Goal: Information Seeking & Learning: Learn about a topic

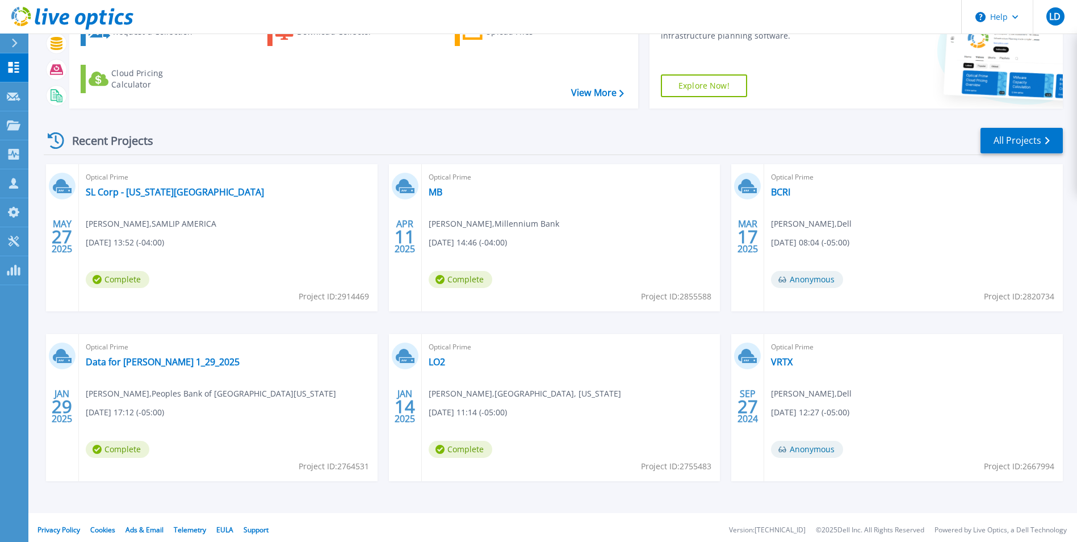
scroll to position [87, 0]
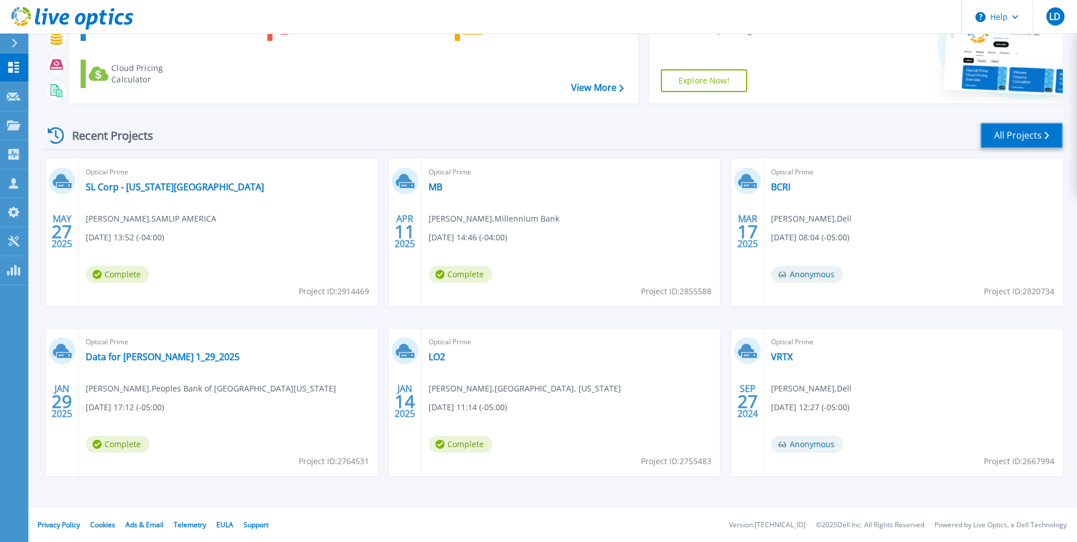
click at [1016, 132] on link "All Projects" at bounding box center [1022, 136] width 82 height 26
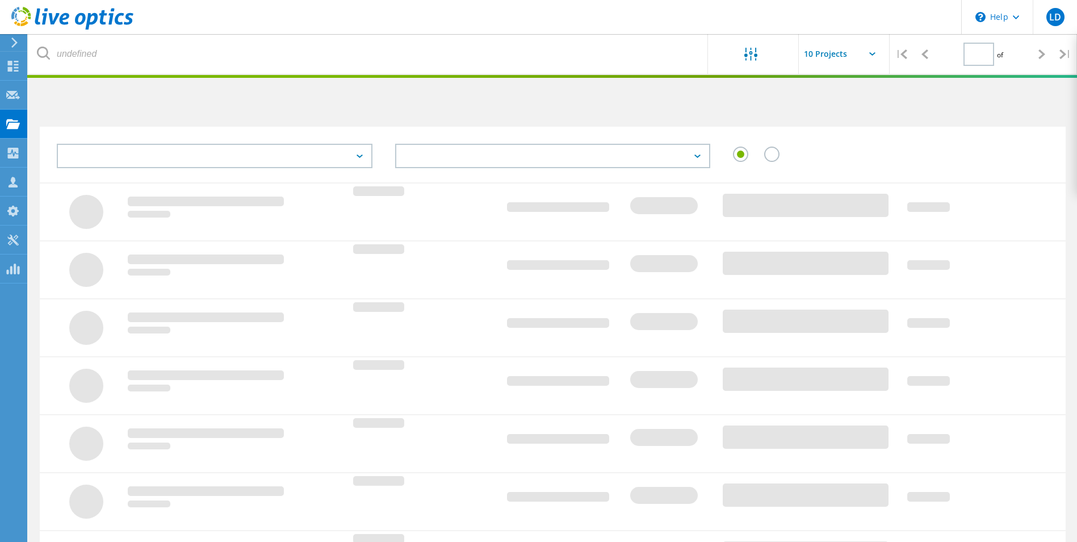
type input "1"
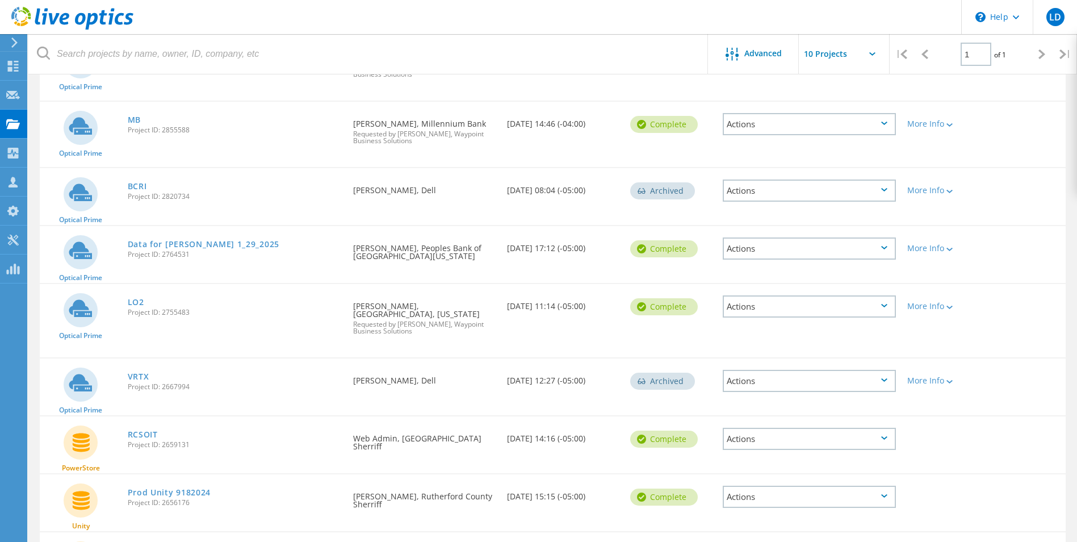
scroll to position [164, 0]
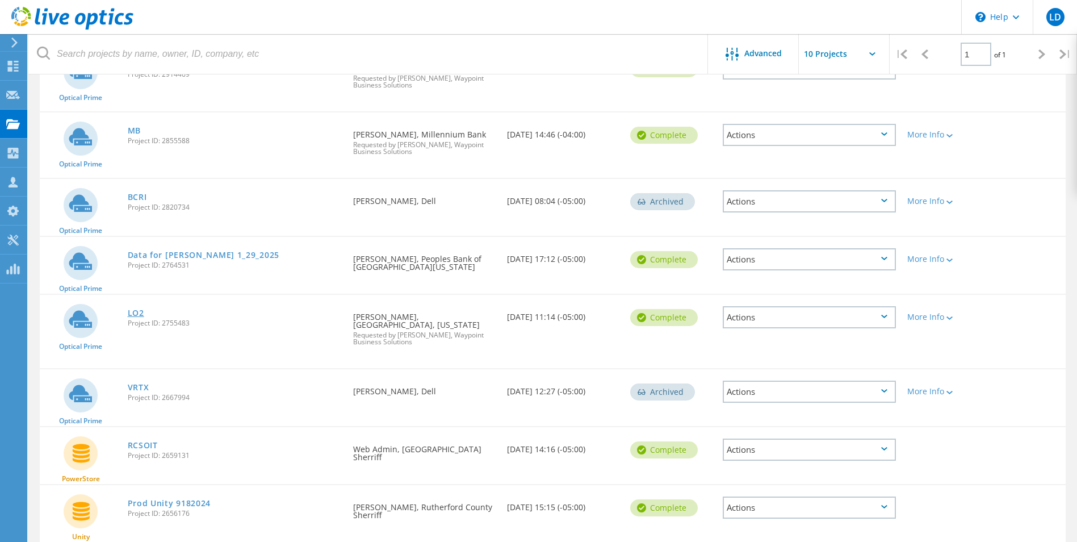
click at [136, 311] on link "LO2" at bounding box center [136, 313] width 16 height 8
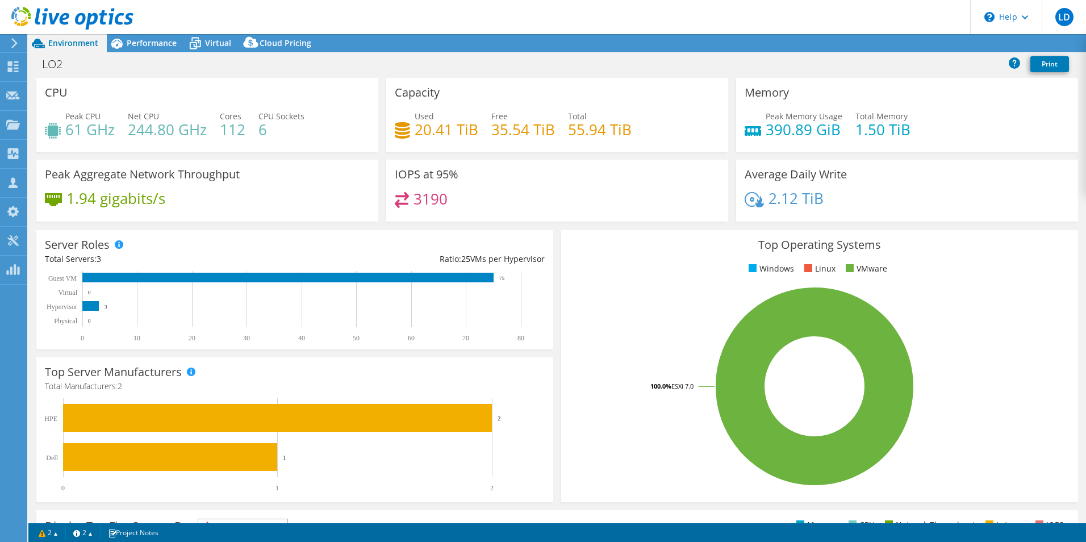
select select "USD"
click at [135, 40] on span "Performance" at bounding box center [152, 42] width 50 height 11
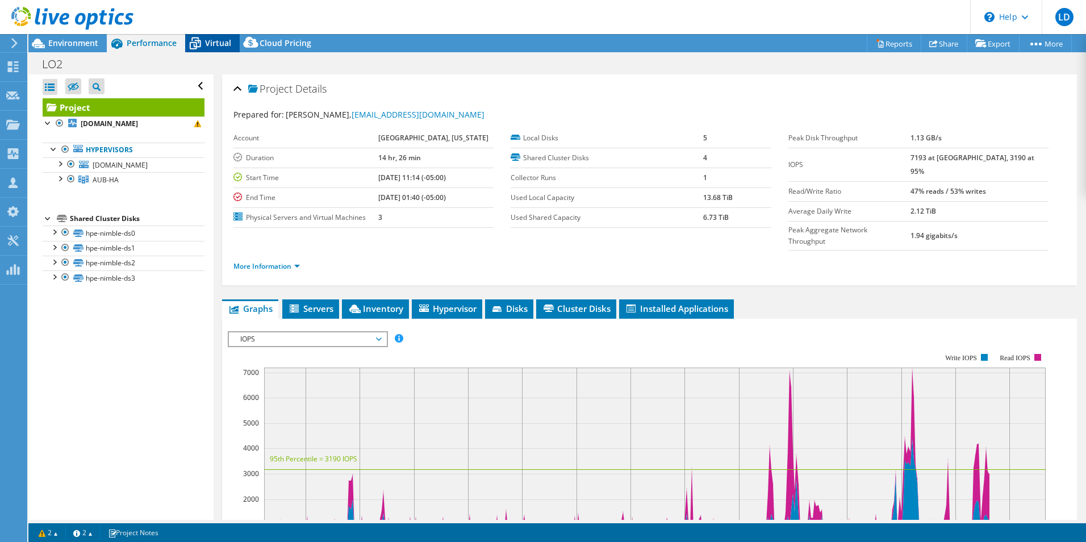
click at [195, 41] on icon at bounding box center [195, 44] width 11 height 9
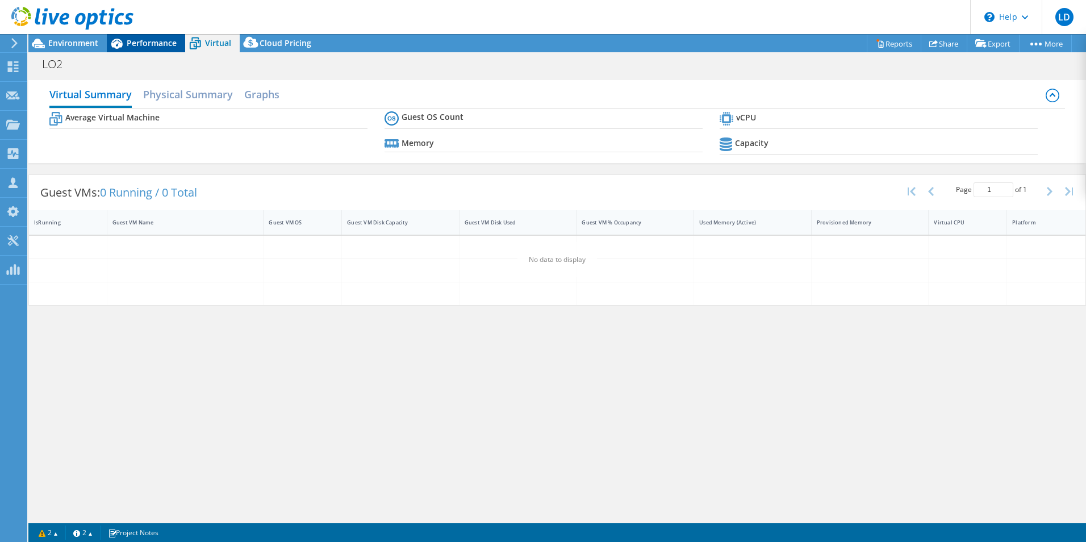
click at [147, 40] on span "Performance" at bounding box center [152, 42] width 50 height 11
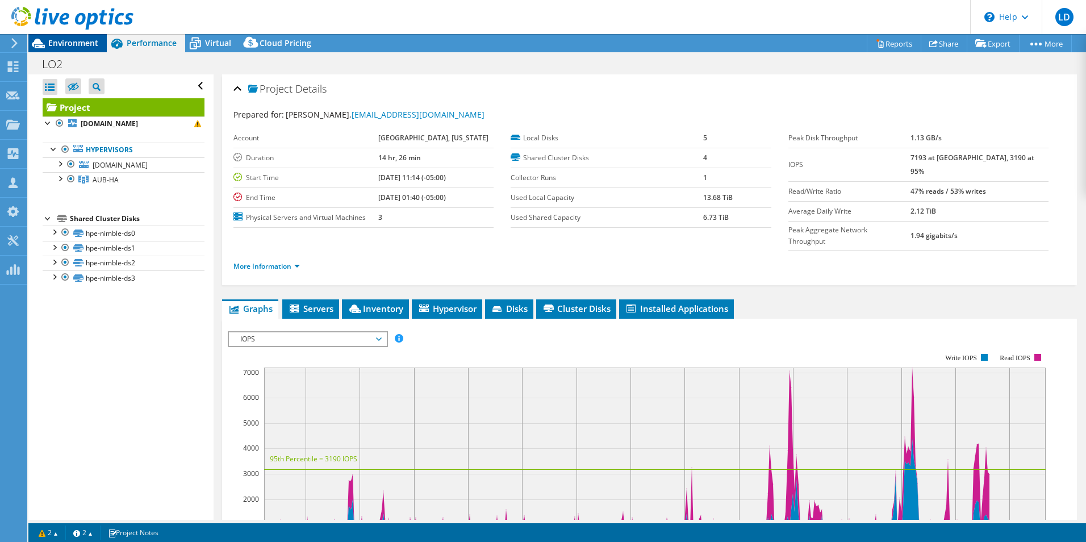
click at [70, 41] on span "Environment" at bounding box center [73, 42] width 50 height 11
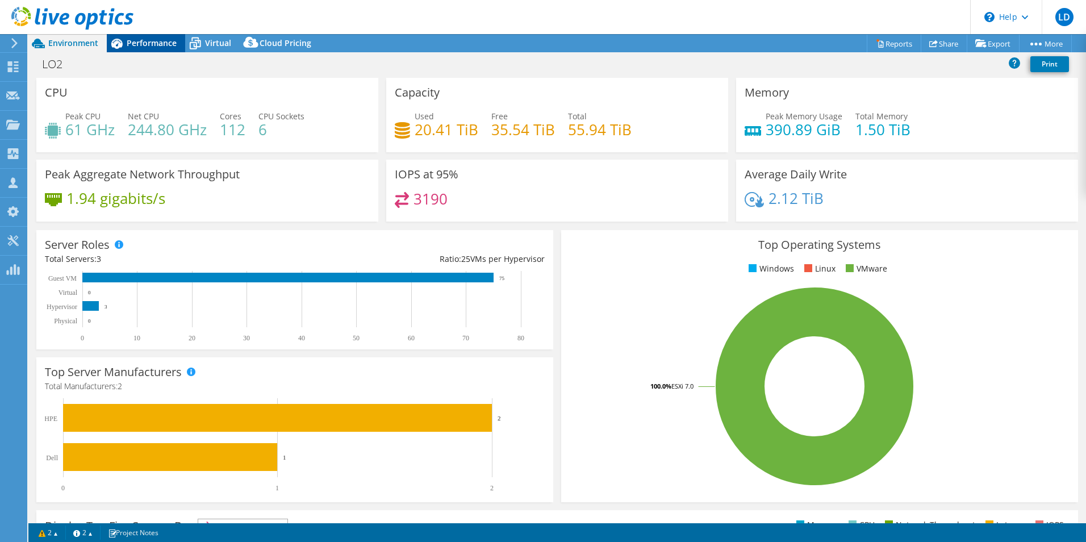
click at [143, 41] on span "Performance" at bounding box center [152, 42] width 50 height 11
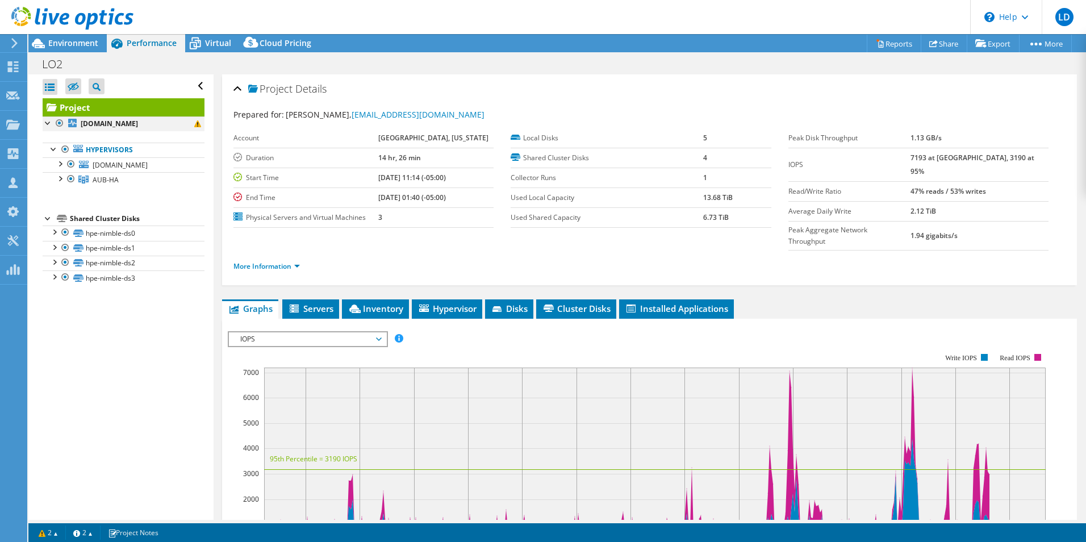
click at [46, 122] on div at bounding box center [48, 121] width 11 height 11
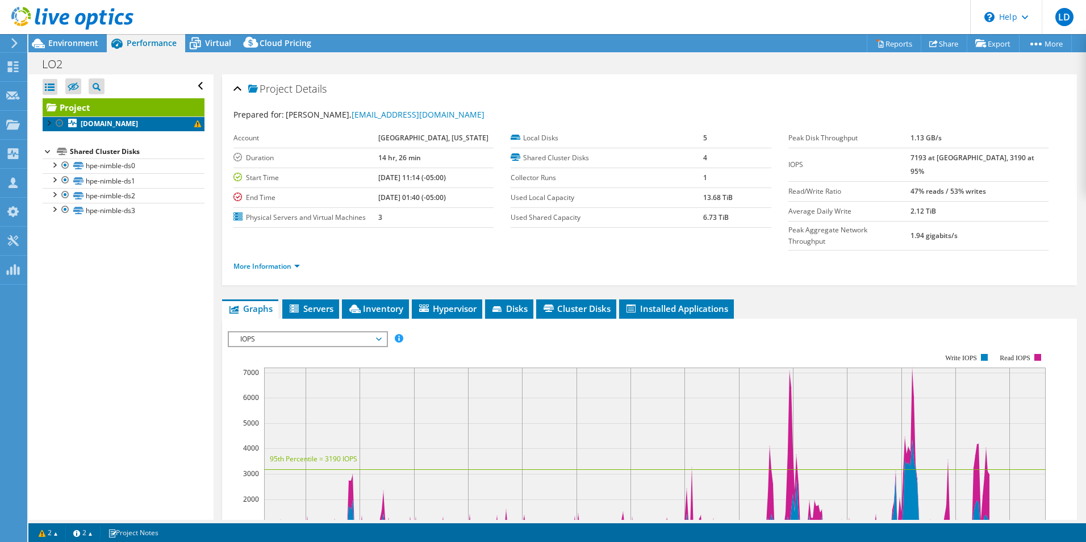
click at [99, 123] on b "aubesx0.aub.org" at bounding box center [109, 124] width 57 height 10
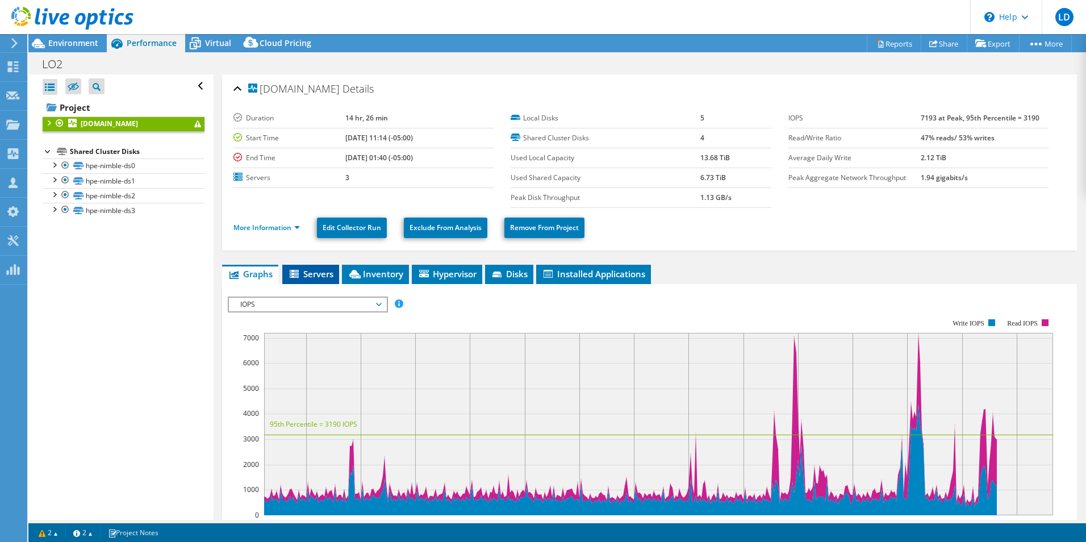
click at [318, 270] on span "Servers" at bounding box center [310, 273] width 45 height 11
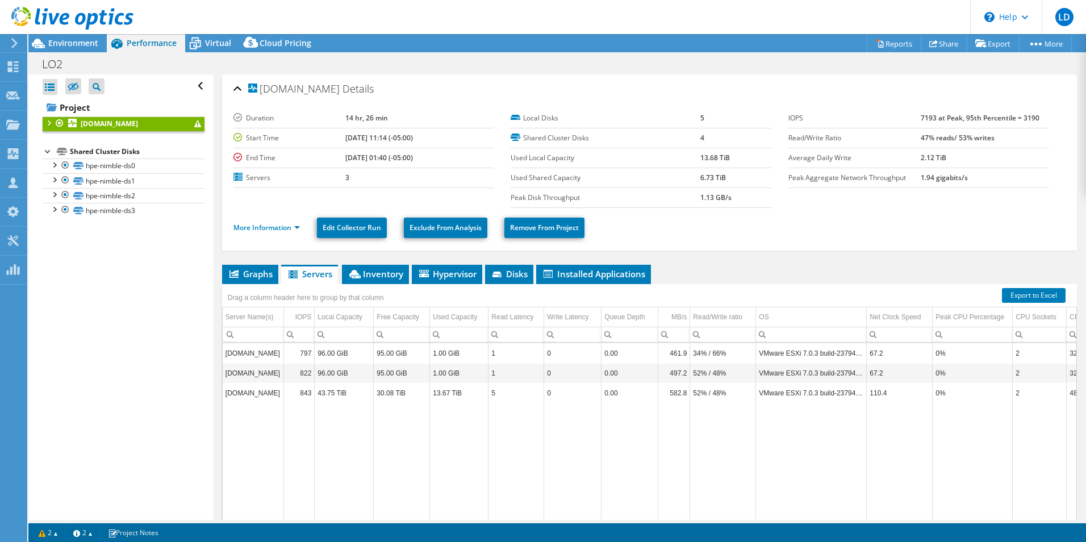
scroll to position [49, 0]
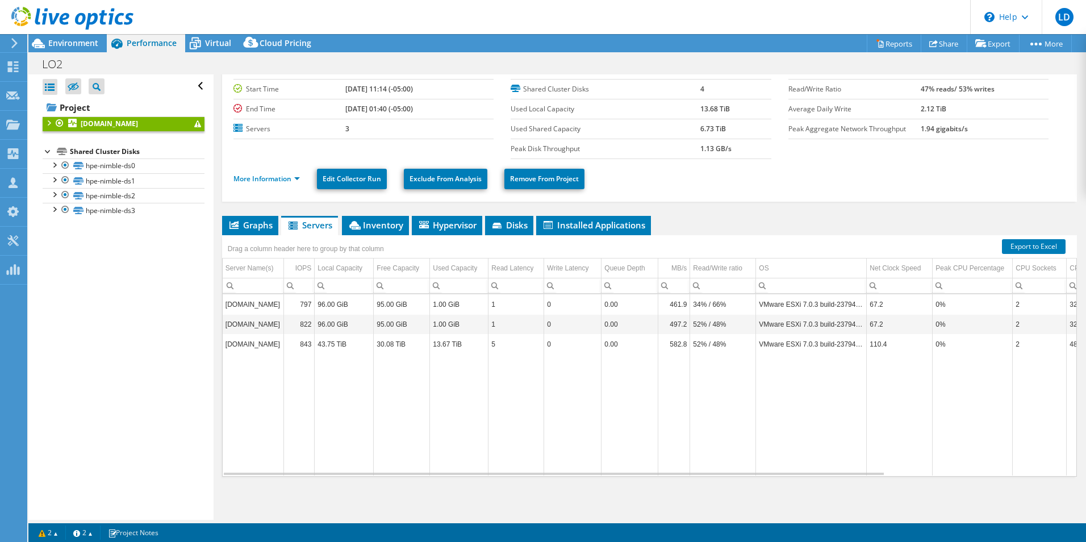
click at [258, 304] on td "aubesx0.aub.org" at bounding box center [253, 304] width 61 height 20
drag, startPoint x: 258, startPoint y: 304, endPoint x: 250, endPoint y: 328, distance: 25.0
click at [253, 324] on td "aubesx1.aub.org" at bounding box center [253, 324] width 61 height 20
click at [250, 342] on td "aubesx4.aub.org" at bounding box center [253, 344] width 61 height 20
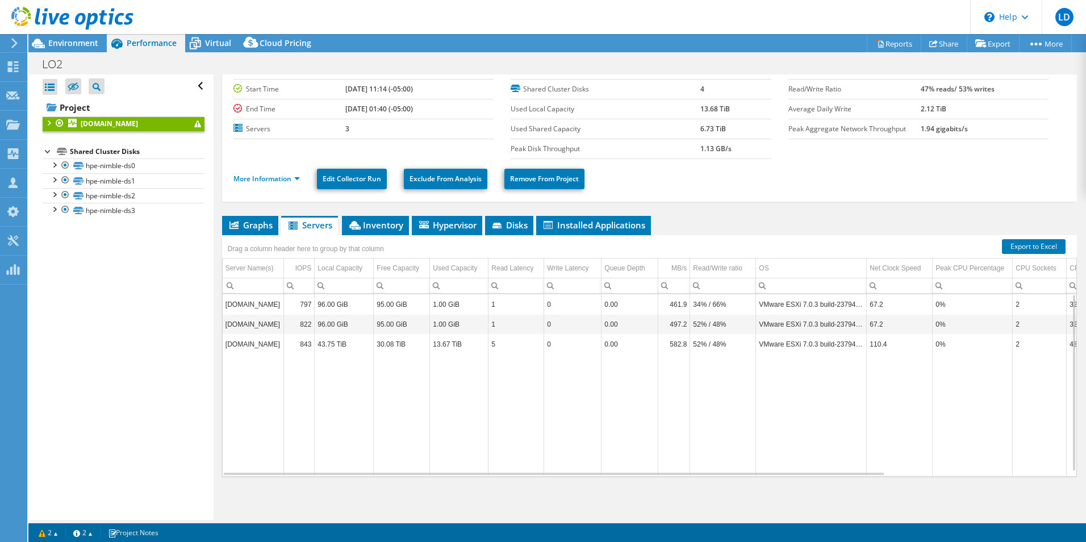
drag, startPoint x: 242, startPoint y: 323, endPoint x: 241, endPoint y: 315, distance: 7.4
click at [241, 322] on td "aubesx1.aub.org" at bounding box center [253, 324] width 61 height 20
drag, startPoint x: 241, startPoint y: 315, endPoint x: 242, endPoint y: 303, distance: 12.5
click at [242, 303] on td "aubesx0.aub.org" at bounding box center [253, 304] width 61 height 20
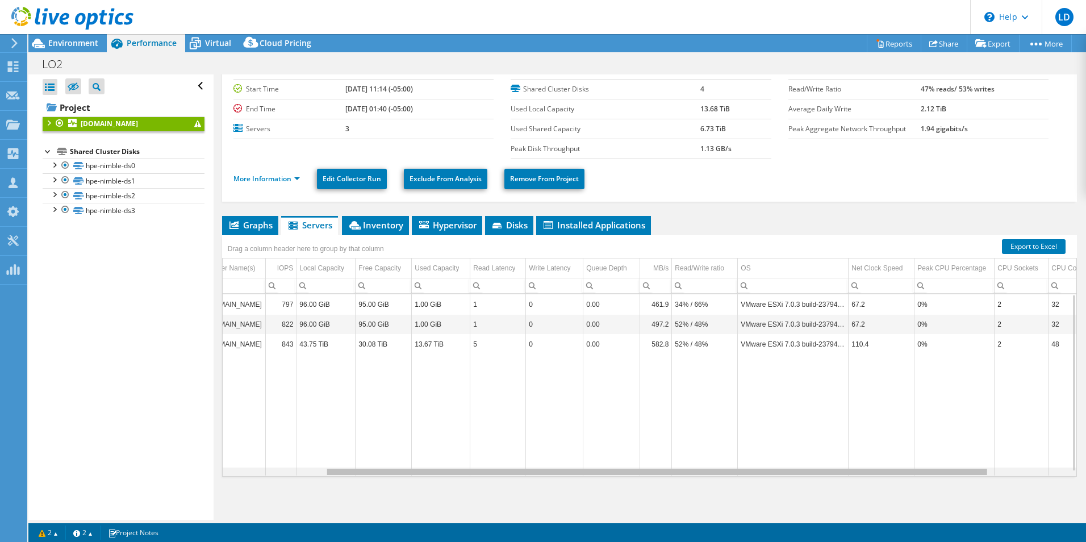
scroll to position [0, 0]
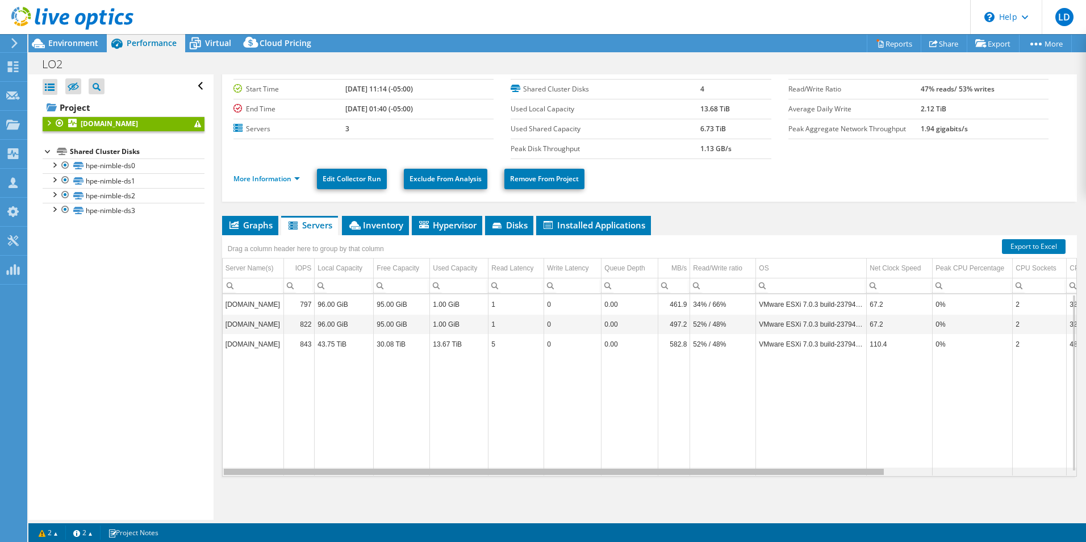
drag, startPoint x: 698, startPoint y: 472, endPoint x: 545, endPoint y: 426, distance: 160.8
click at [584, 460] on body "LD Channel Partner Leon Davis ldavis@waypointsolutions.com Waypoint Business So…" at bounding box center [543, 271] width 1086 height 542
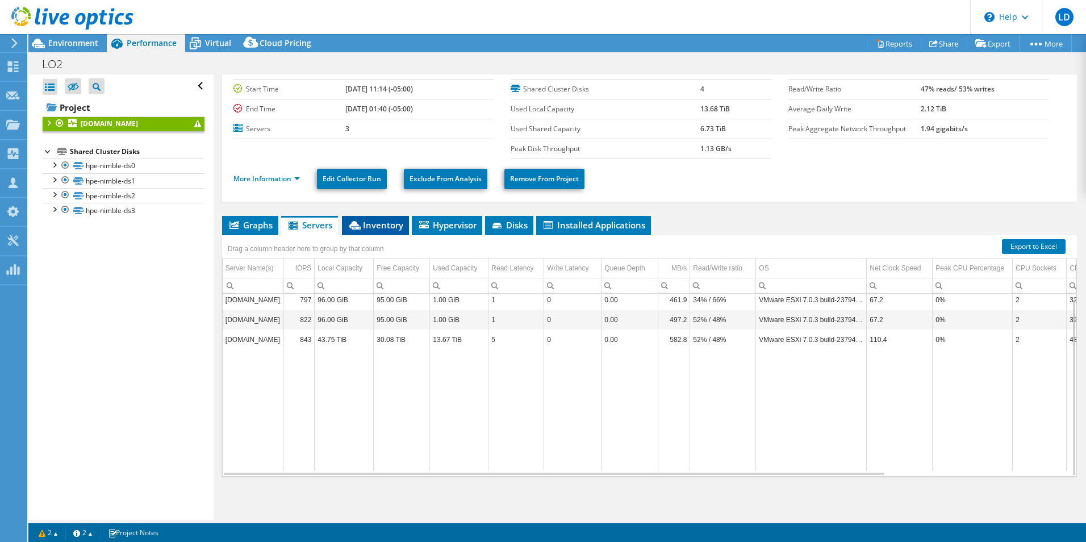
click at [374, 226] on span "Inventory" at bounding box center [376, 224] width 56 height 11
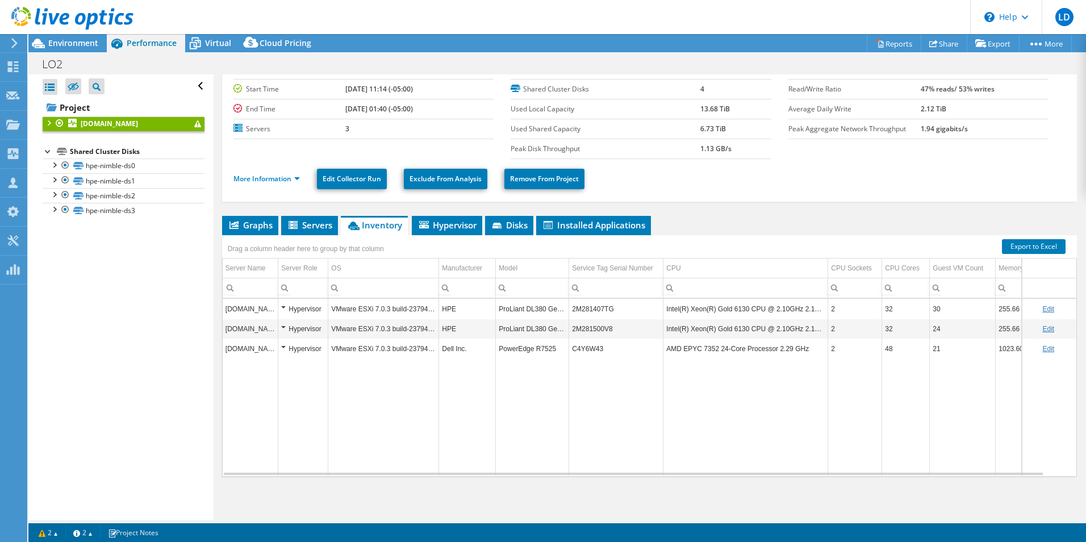
click at [281, 307] on div "Hypervisor" at bounding box center [303, 309] width 44 height 14
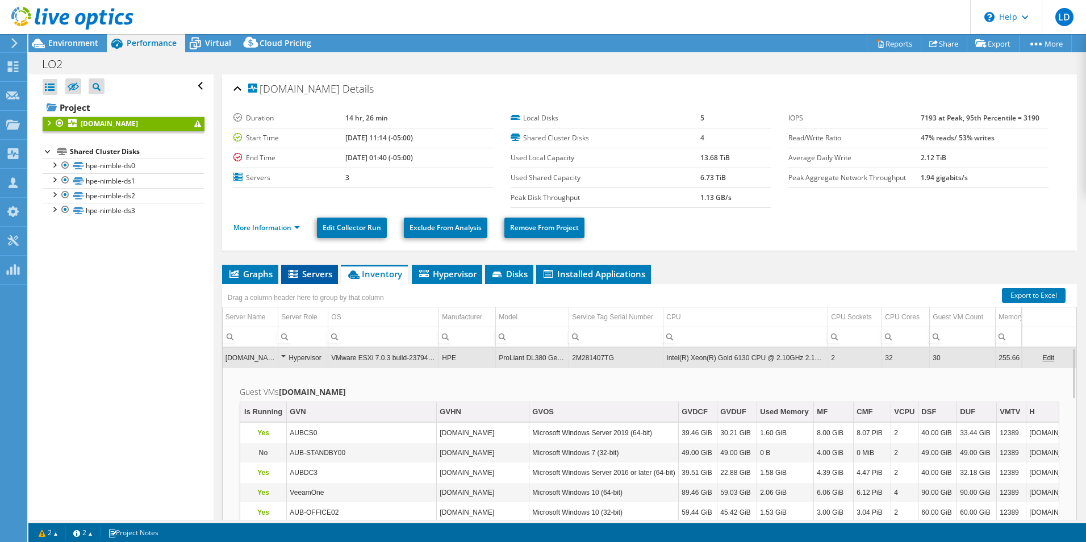
click at [315, 277] on span "Servers" at bounding box center [309, 273] width 45 height 11
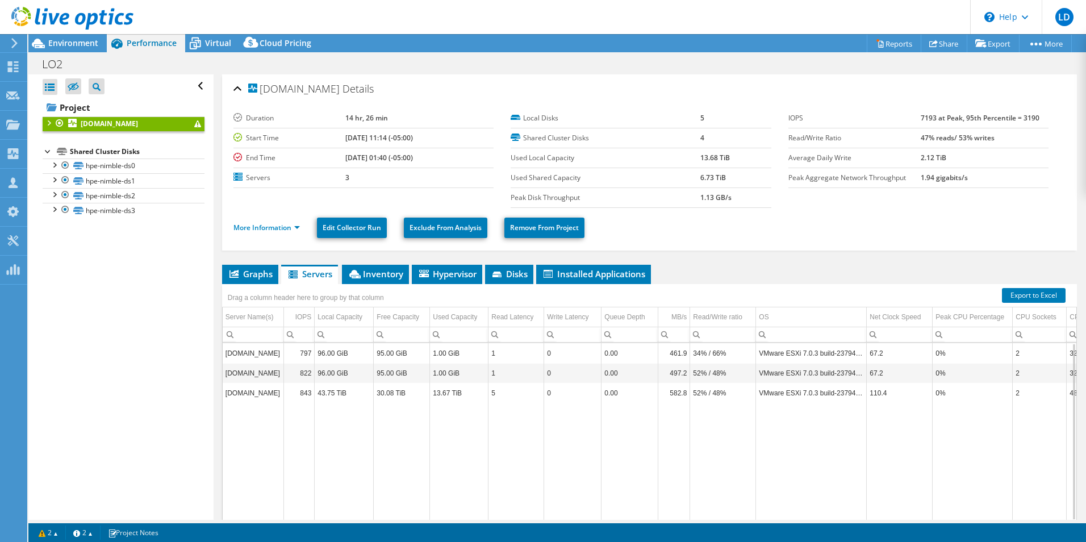
click at [256, 352] on td "aubesx0.aub.org" at bounding box center [253, 353] width 61 height 20
click at [373, 274] on span "Inventory" at bounding box center [376, 273] width 56 height 11
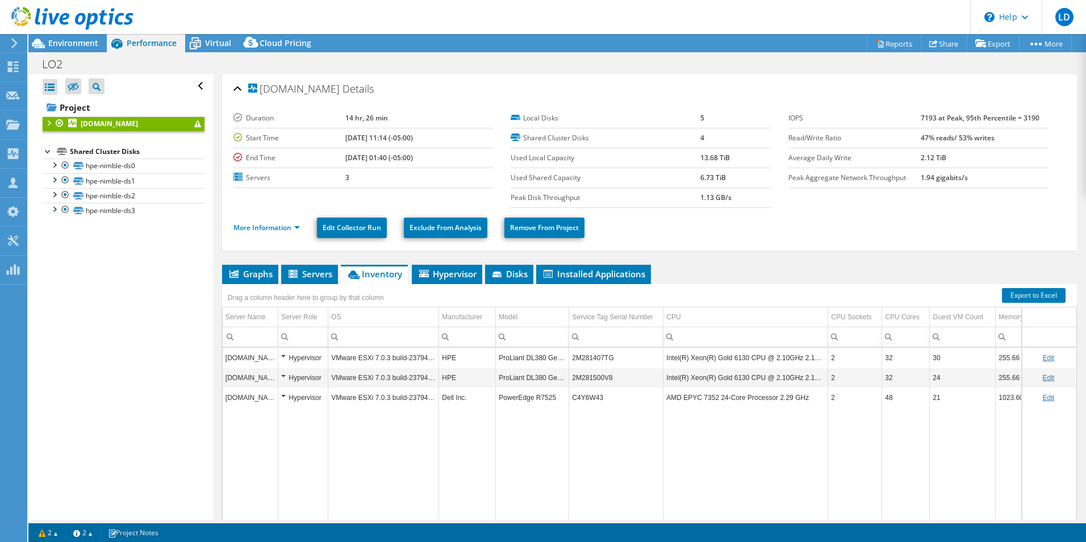
click at [283, 355] on div "Hypervisor" at bounding box center [303, 358] width 44 height 14
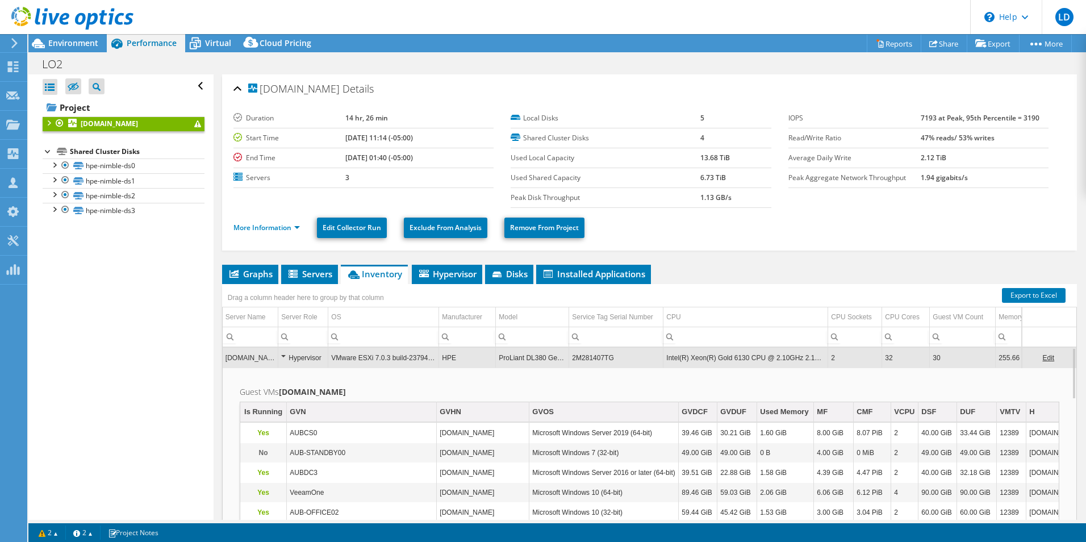
click at [248, 359] on td "aubesx0.aub.org" at bounding box center [251, 358] width 56 height 20
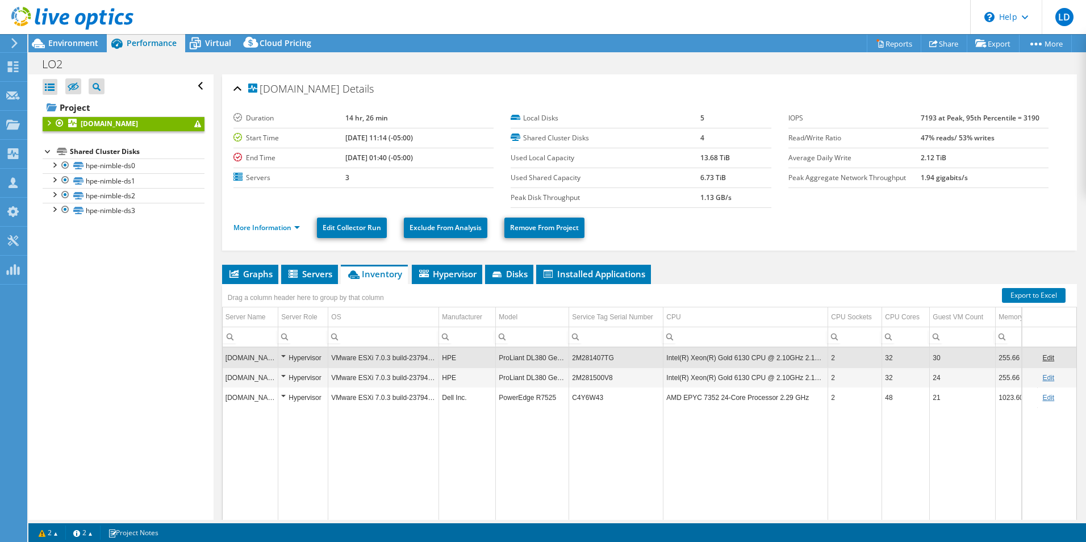
click at [728, 350] on td "Intel(R) Xeon(R) Gold 6130 CPU @ 2.10GHz 2.10 GHz" at bounding box center [745, 358] width 165 height 20
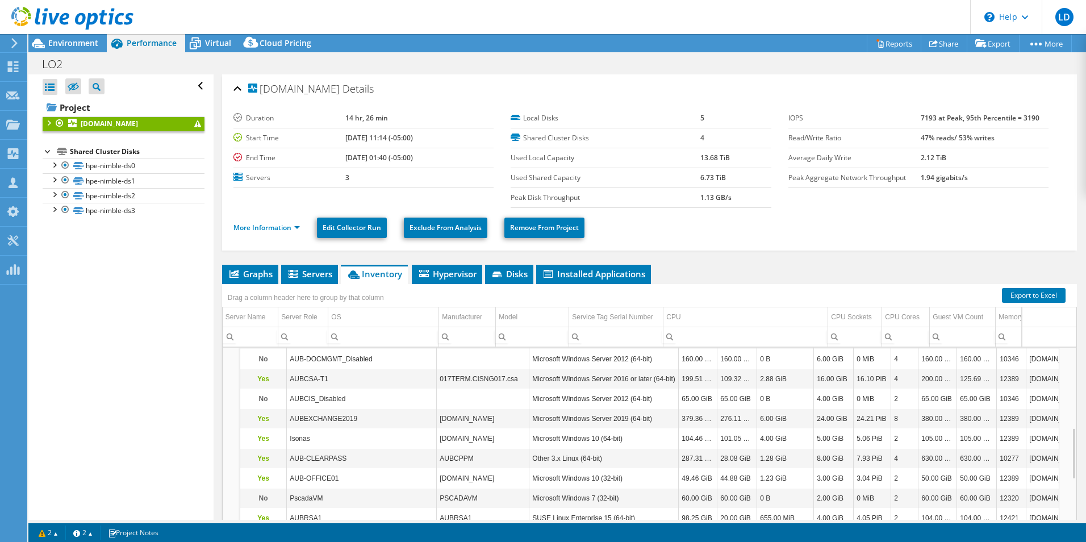
scroll to position [341, 0]
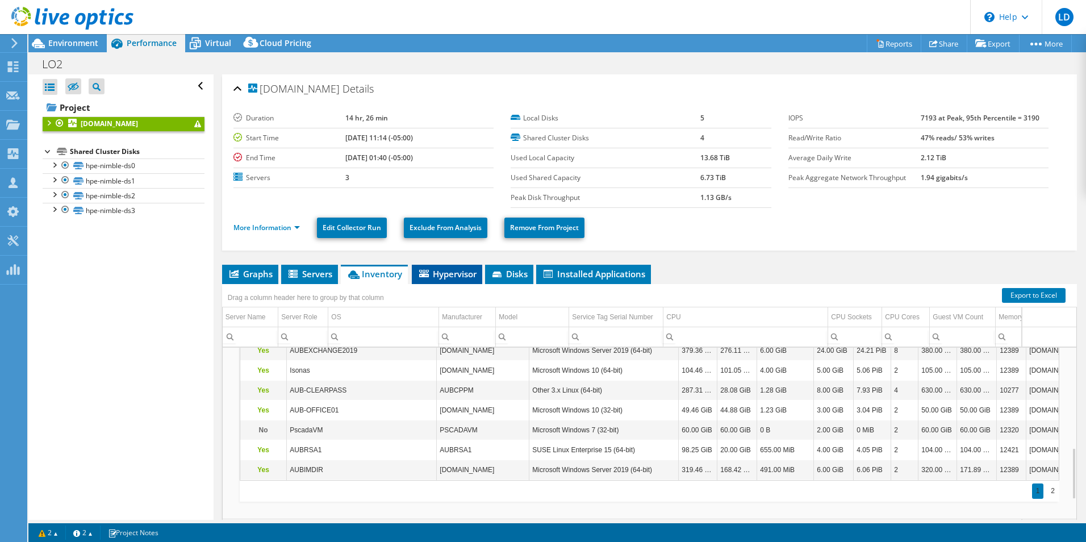
click at [444, 274] on span "Hypervisor" at bounding box center [446, 273] width 59 height 11
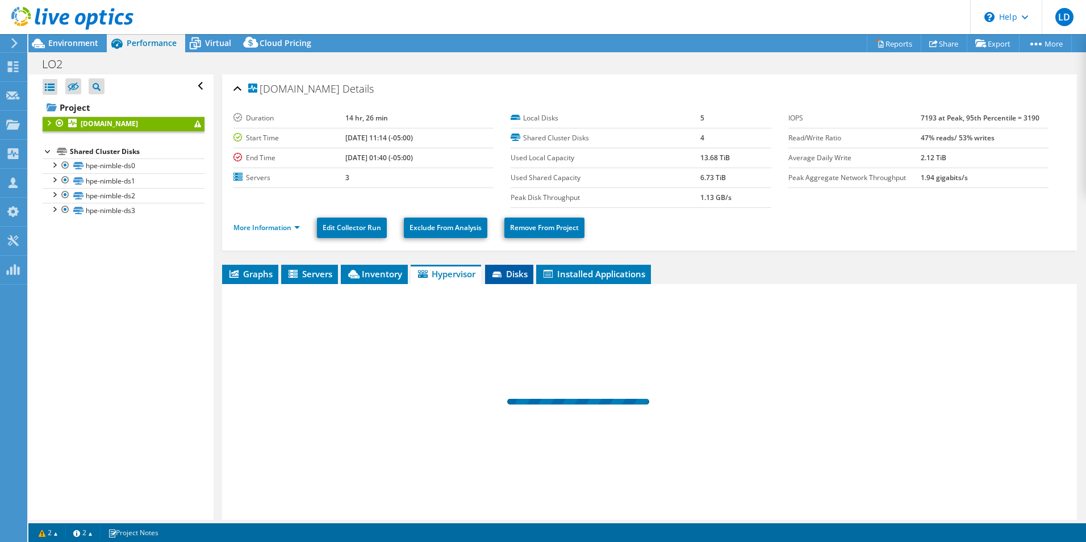
click at [503, 274] on icon at bounding box center [497, 274] width 11 height 7
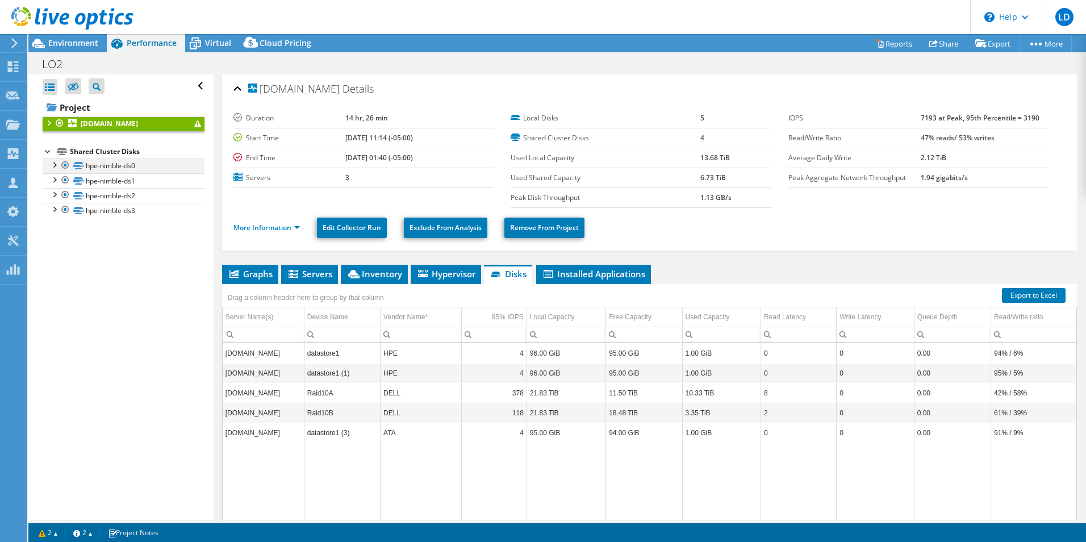
click at [53, 164] on div at bounding box center [53, 163] width 11 height 11
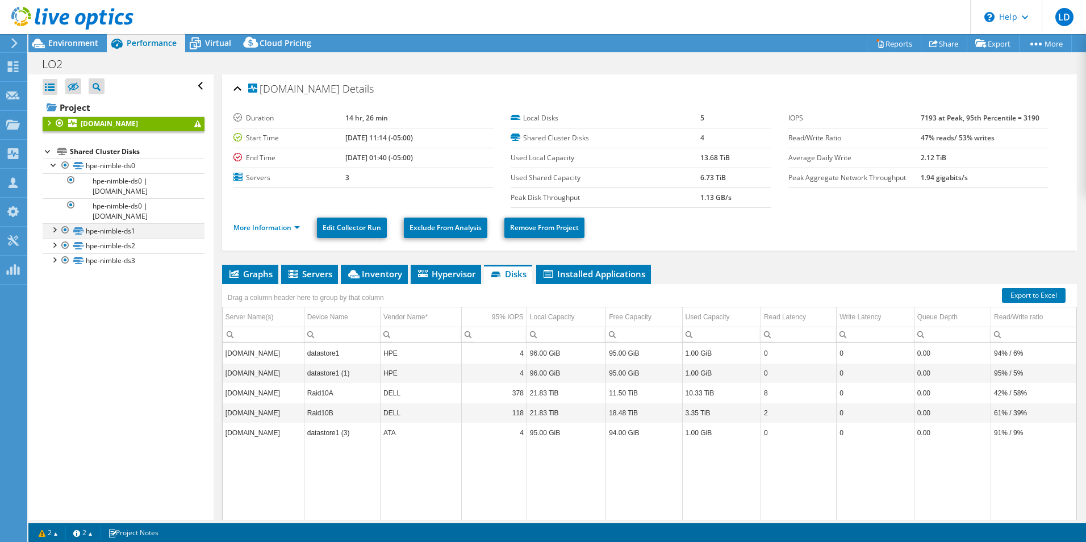
click at [55, 230] on div at bounding box center [53, 228] width 11 height 11
click at [123, 60] on div "LO2 Print" at bounding box center [556, 63] width 1057 height 21
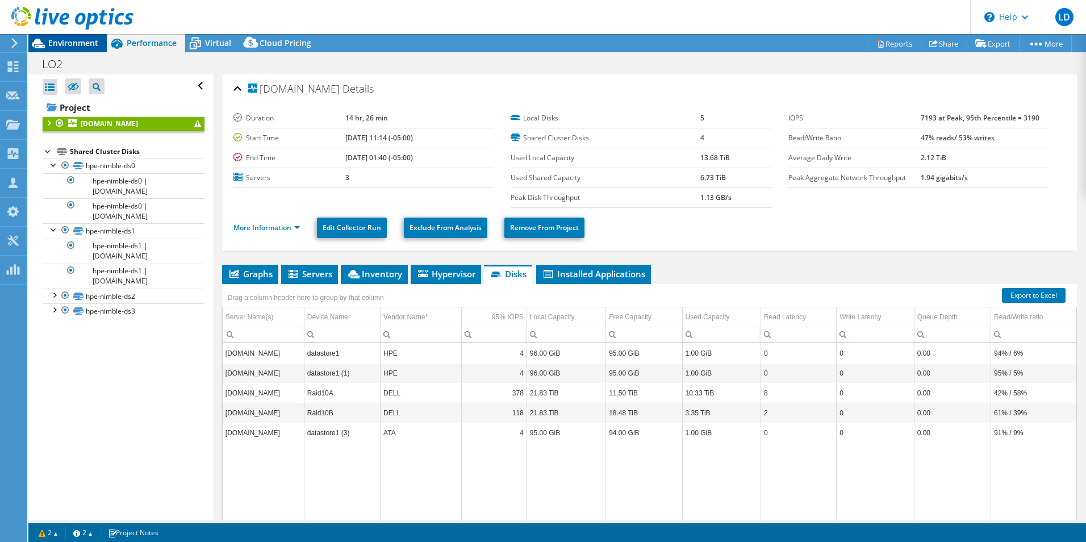
click at [65, 41] on span "Environment" at bounding box center [73, 42] width 50 height 11
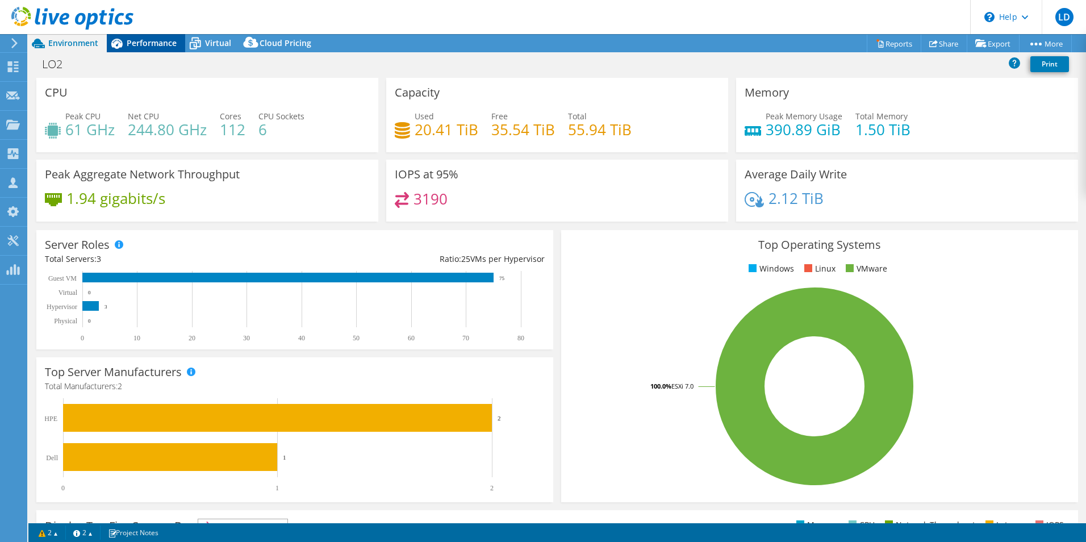
click at [150, 41] on span "Performance" at bounding box center [152, 42] width 50 height 11
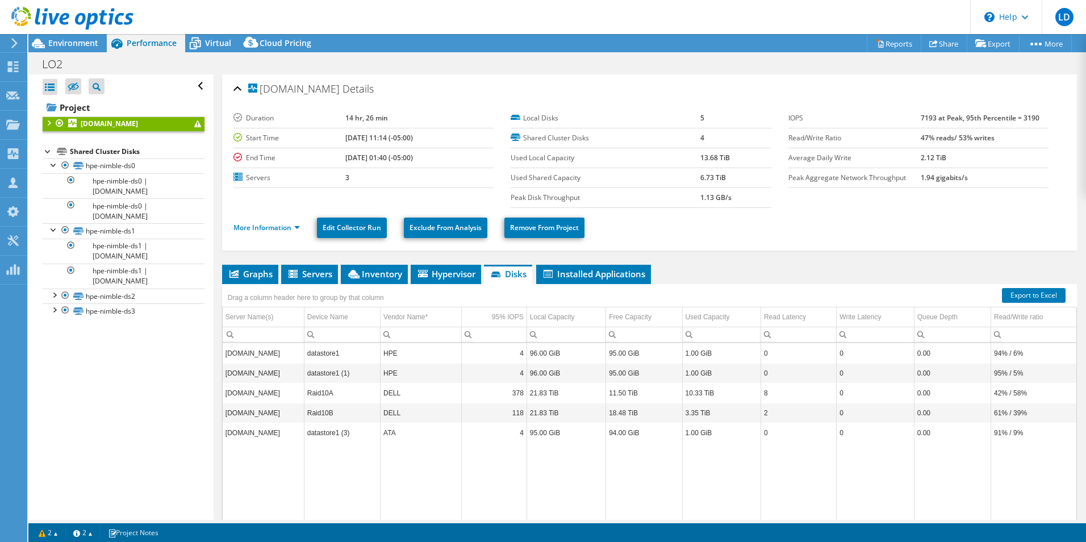
click at [439, 87] on div "aubesx0.aub.org Details" at bounding box center [649, 89] width 832 height 24
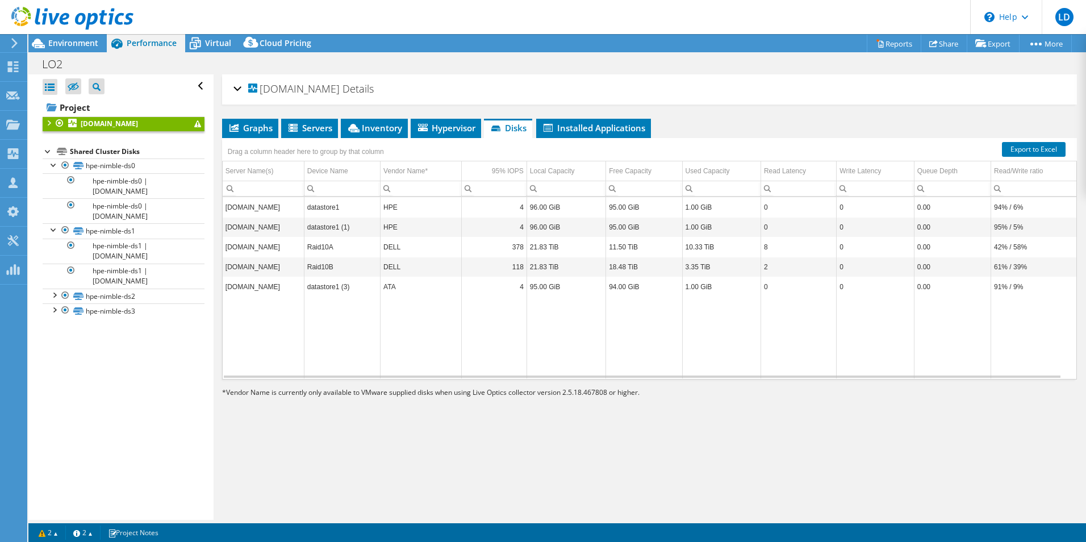
click at [236, 86] on div "aubesx0.aub.org Details" at bounding box center [649, 89] width 832 height 24
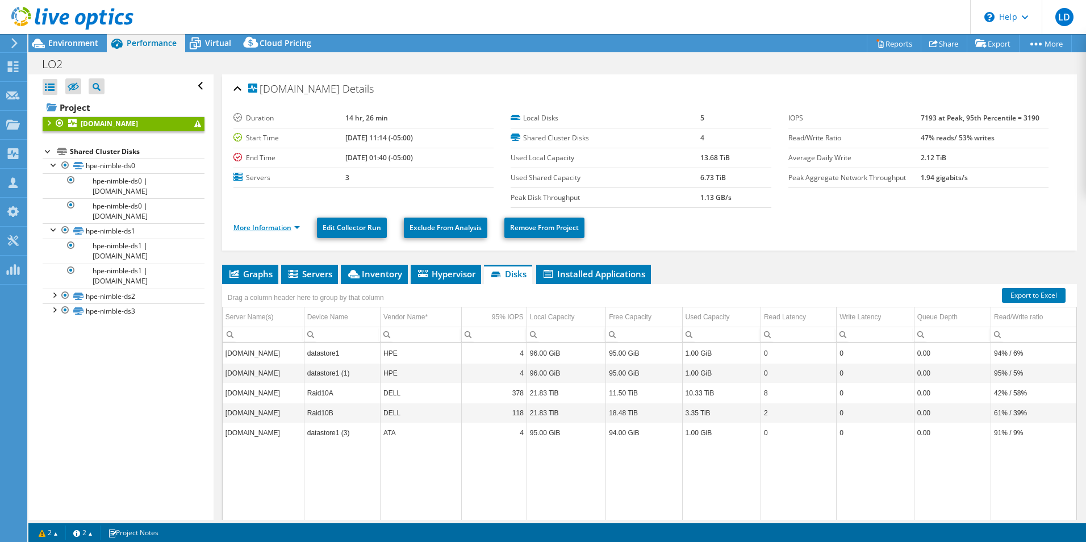
click at [298, 225] on link "More Information" at bounding box center [266, 228] width 66 height 10
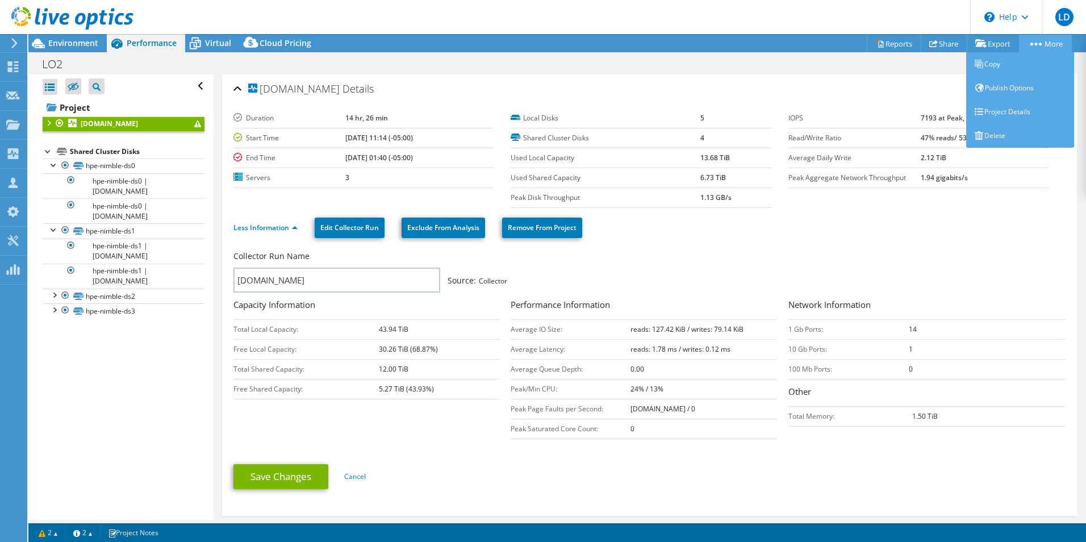
click at [1032, 45] on link "More" at bounding box center [1045, 44] width 53 height 18
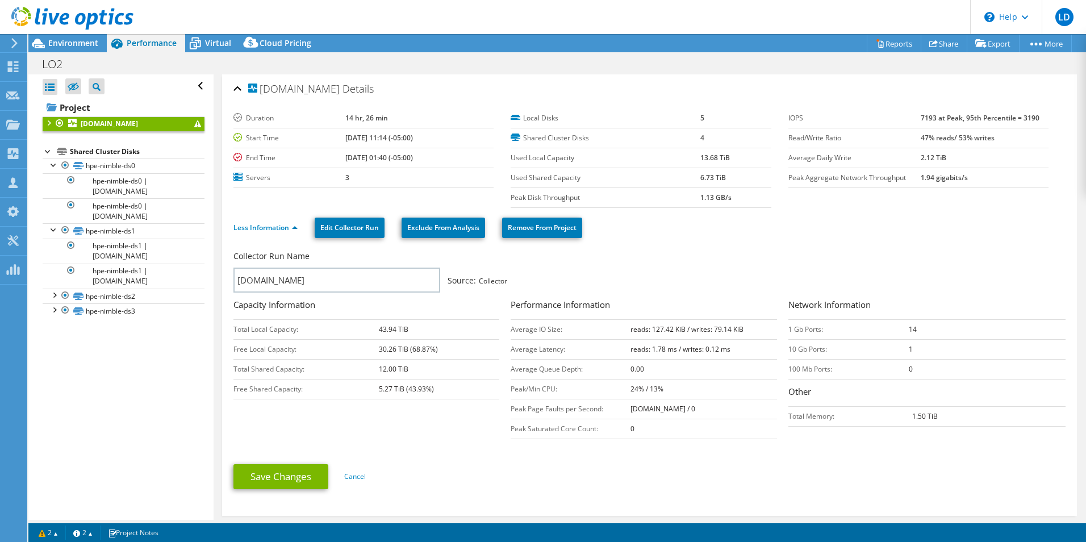
click at [853, 82] on div "aubesx0.aub.org Details" at bounding box center [649, 89] width 832 height 24
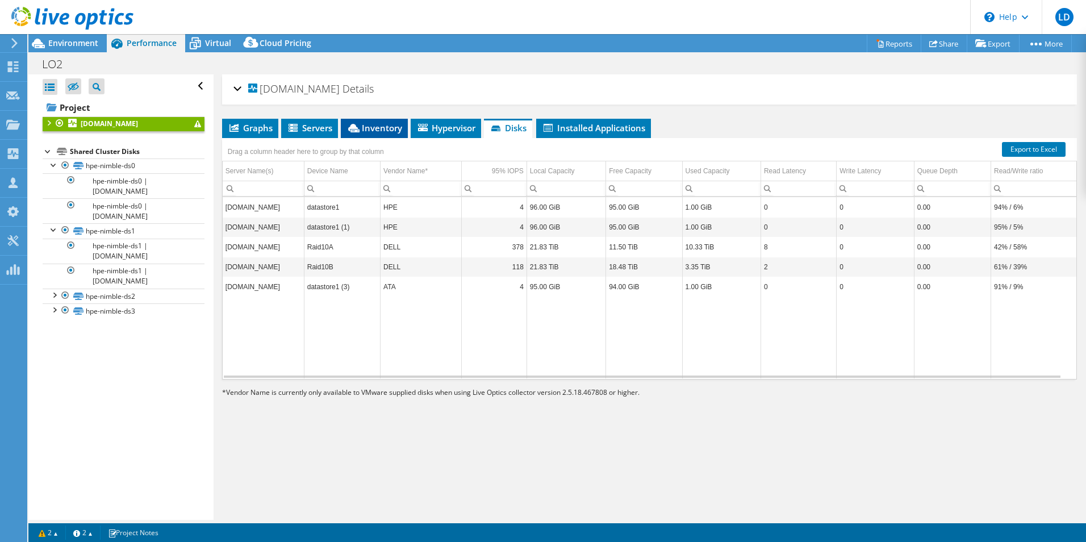
click at [386, 127] on span "Inventory" at bounding box center [374, 127] width 56 height 11
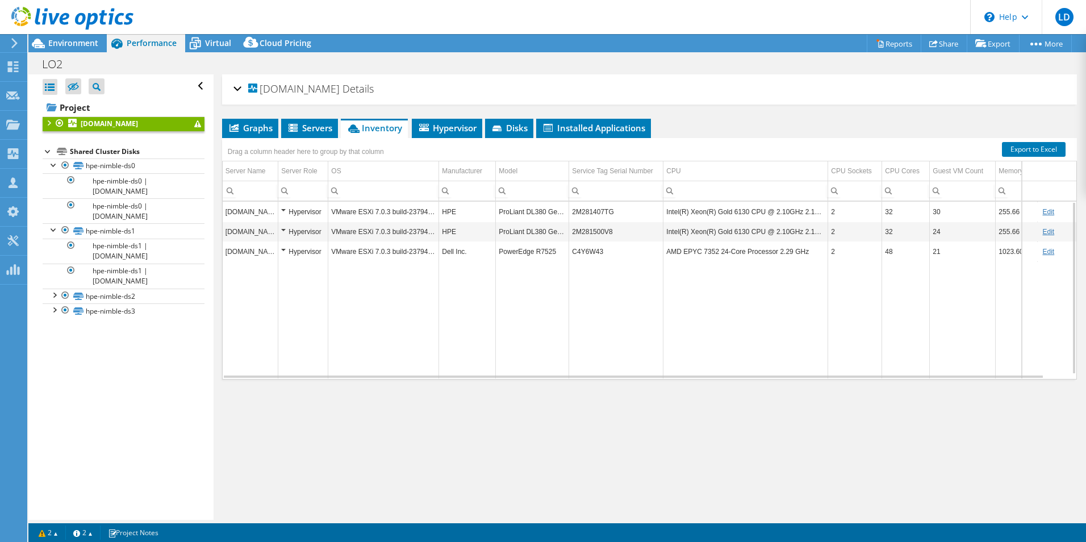
click at [378, 212] on td "VMware ESXi 7.0.3 build-23794027" at bounding box center [383, 212] width 111 height 20
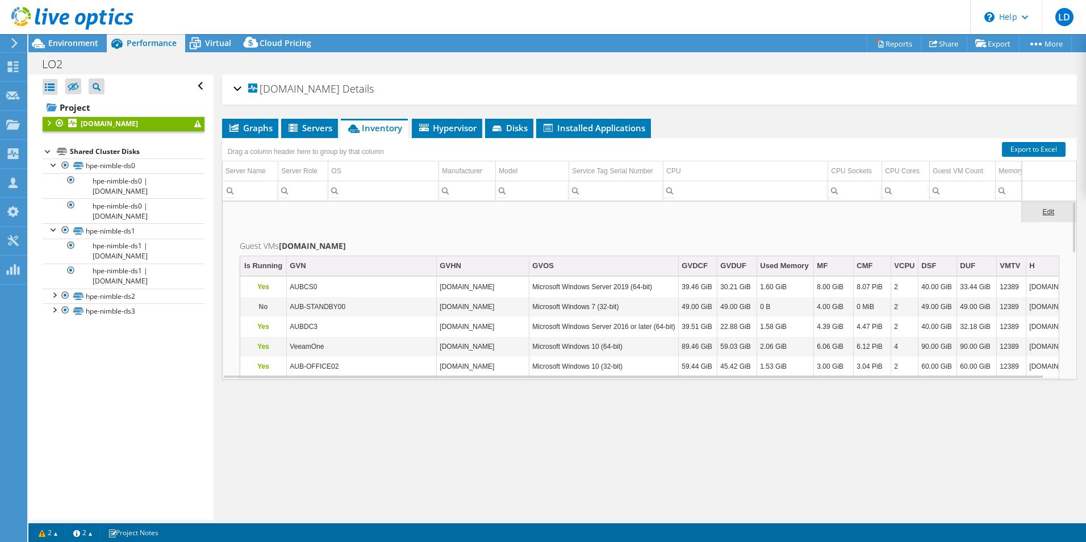
scroll to position [0, 0]
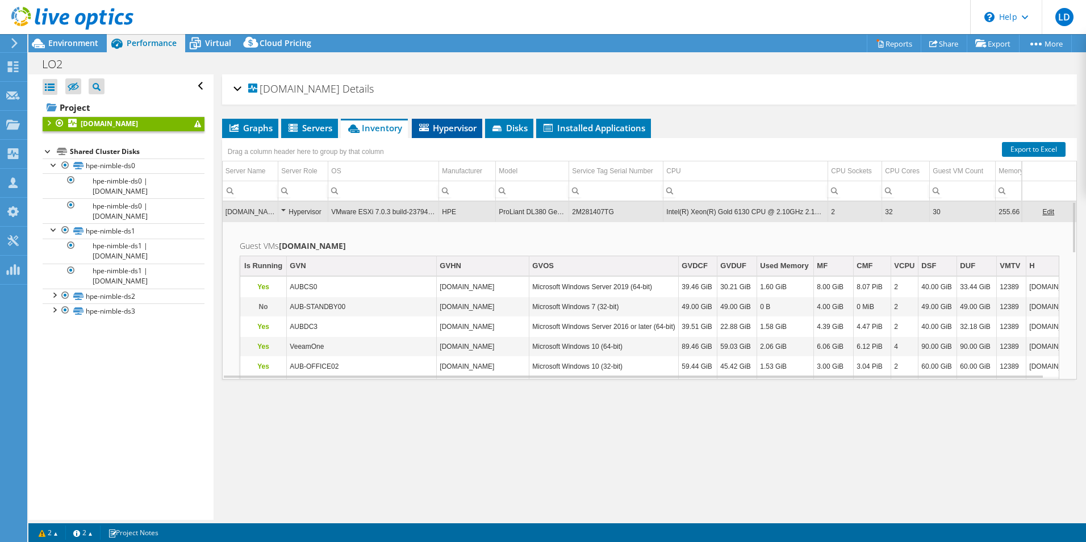
click at [454, 128] on span "Hypervisor" at bounding box center [446, 127] width 59 height 11
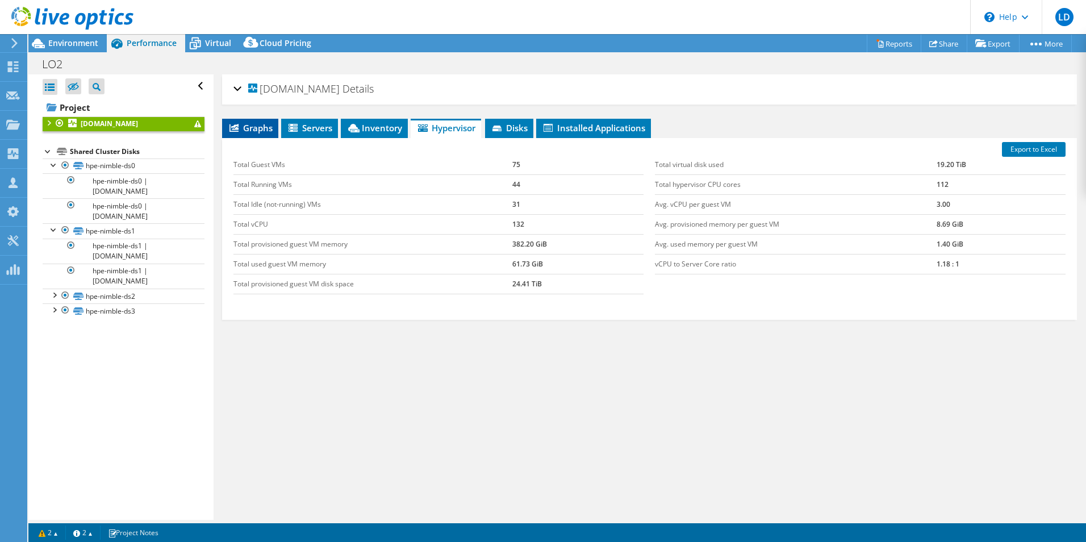
click at [262, 128] on span "Graphs" at bounding box center [250, 127] width 45 height 11
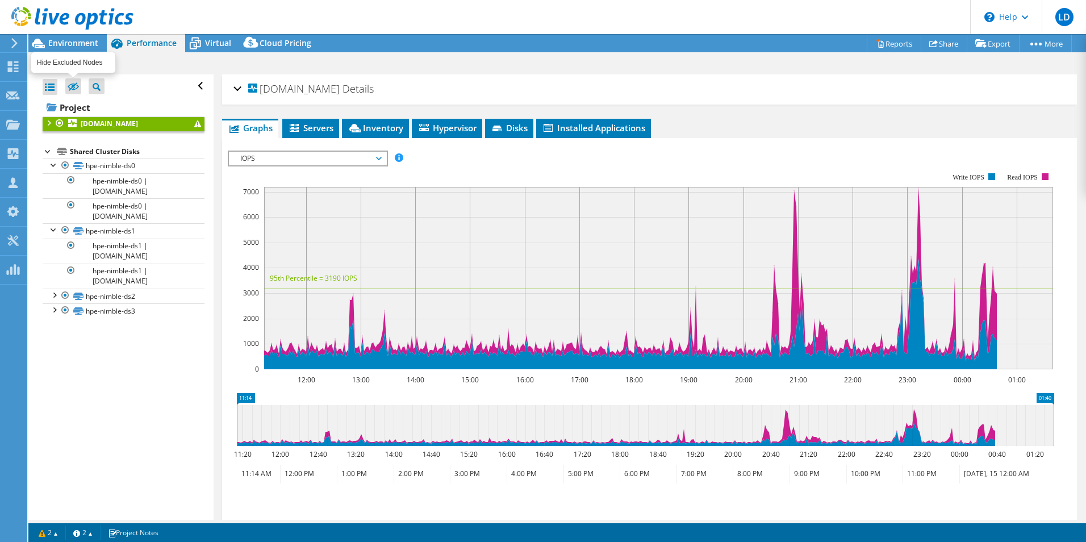
click at [72, 86] on icon at bounding box center [73, 87] width 11 height 9
click at [0, 0] on input "checkbox" at bounding box center [0, 0] width 0 height 0
click at [216, 41] on span "Virtual" at bounding box center [218, 42] width 26 height 11
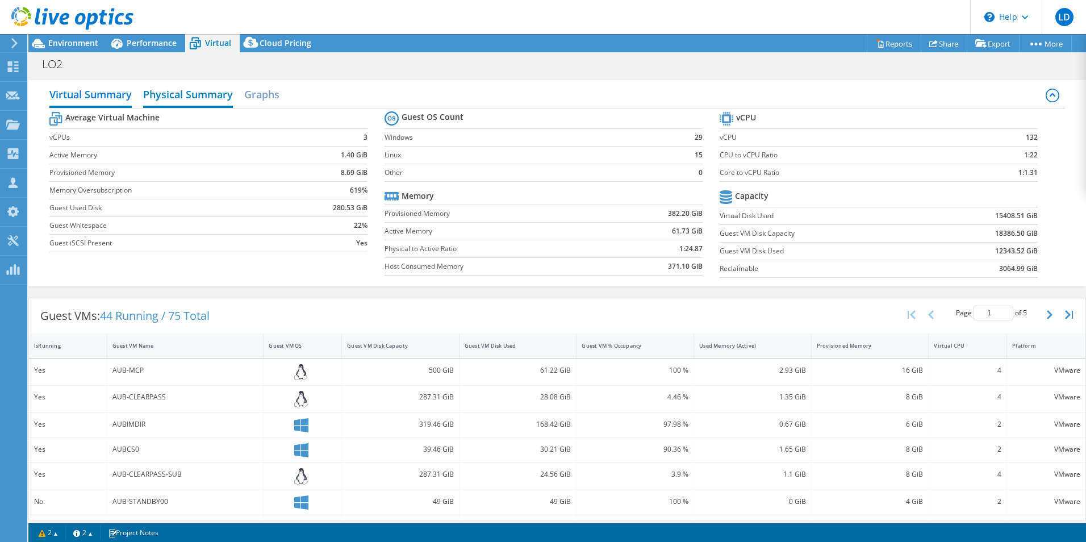
click at [177, 94] on h2 "Physical Summary" at bounding box center [188, 95] width 90 height 25
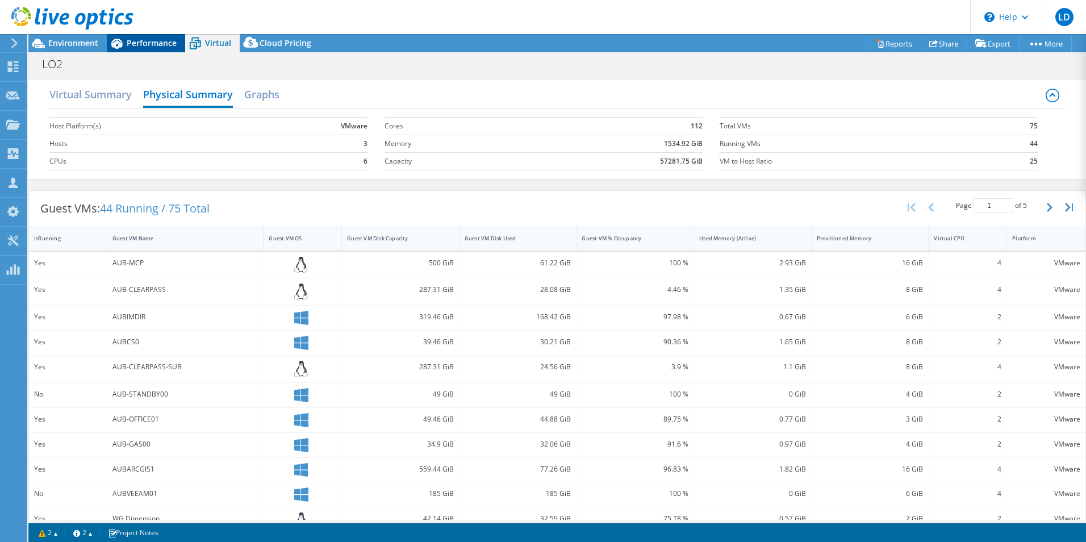
click at [131, 40] on span "Performance" at bounding box center [152, 42] width 50 height 11
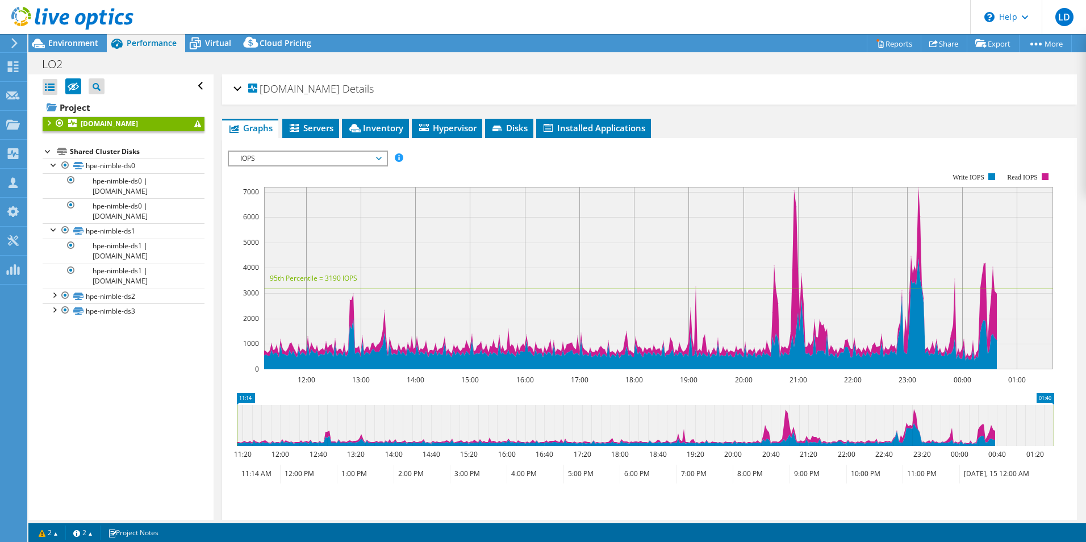
click at [48, 120] on div at bounding box center [48, 121] width 11 height 11
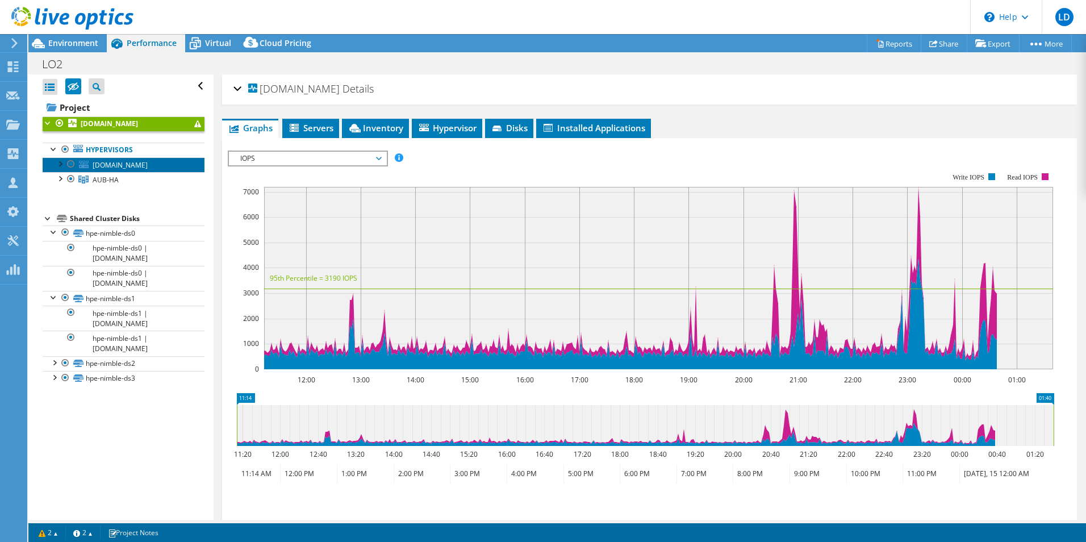
click at [104, 167] on span "aubesx4.aub.org" at bounding box center [120, 165] width 55 height 10
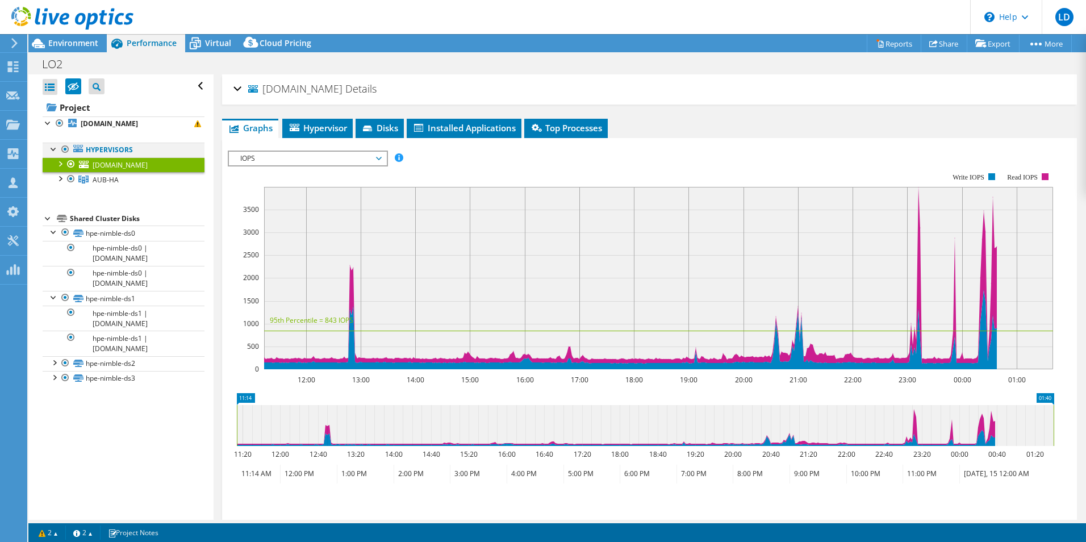
click at [51, 148] on div at bounding box center [53, 148] width 11 height 11
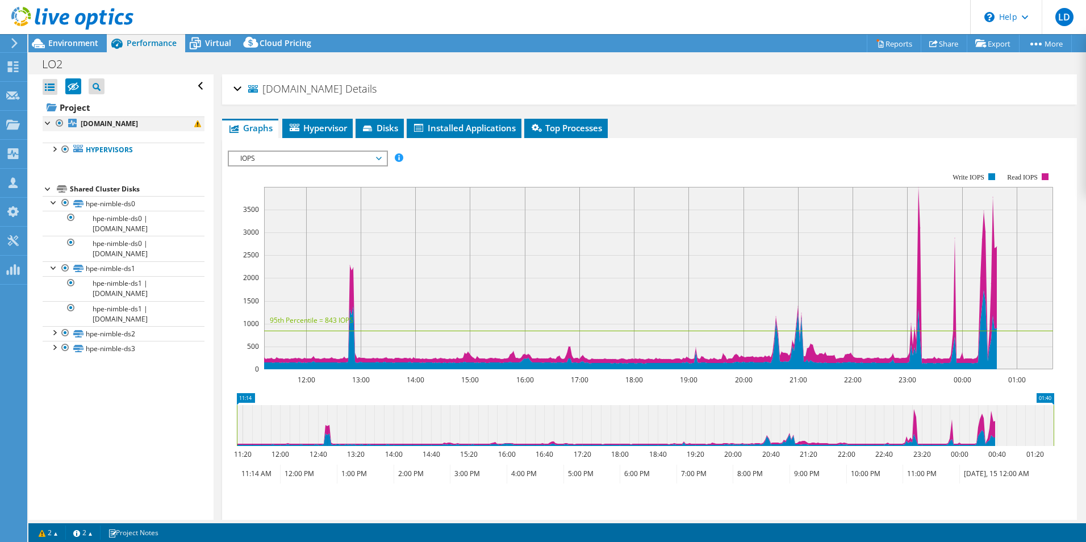
click at [48, 121] on div at bounding box center [48, 121] width 11 height 11
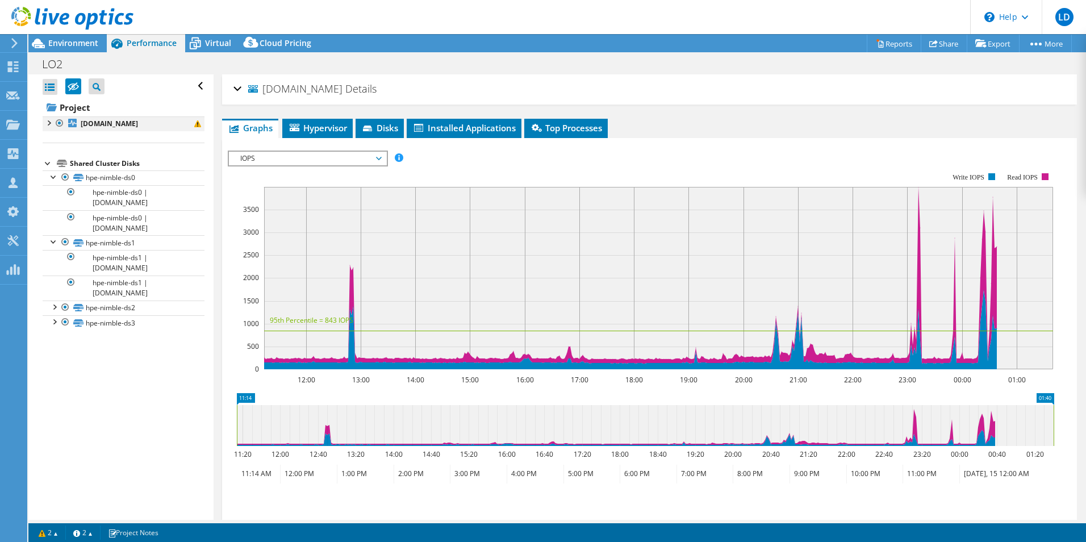
click at [48, 121] on div at bounding box center [48, 121] width 11 height 11
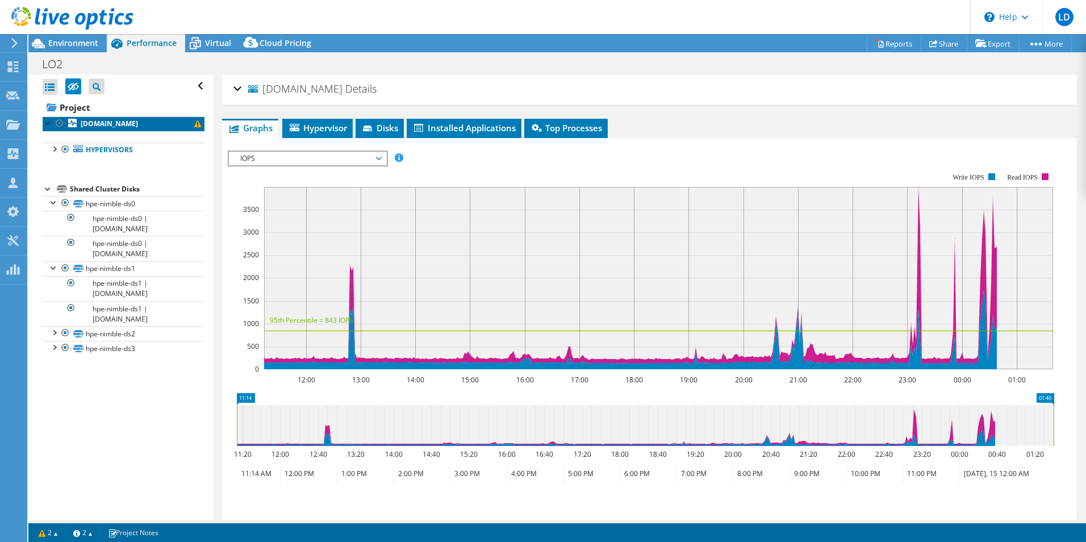
click at [101, 128] on b "aubesx0.aub.org" at bounding box center [109, 124] width 57 height 10
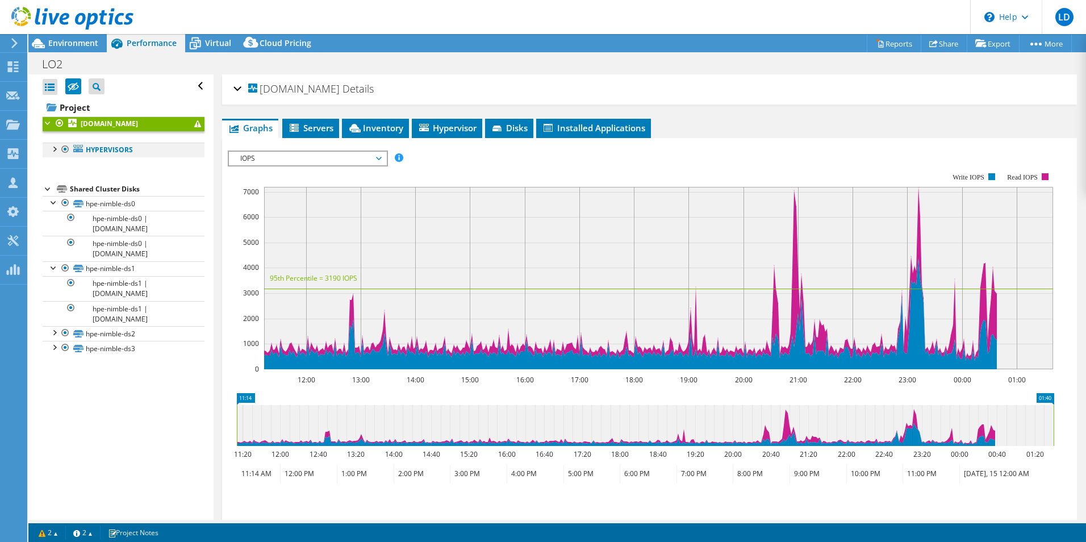
click at [54, 150] on div at bounding box center [53, 148] width 11 height 11
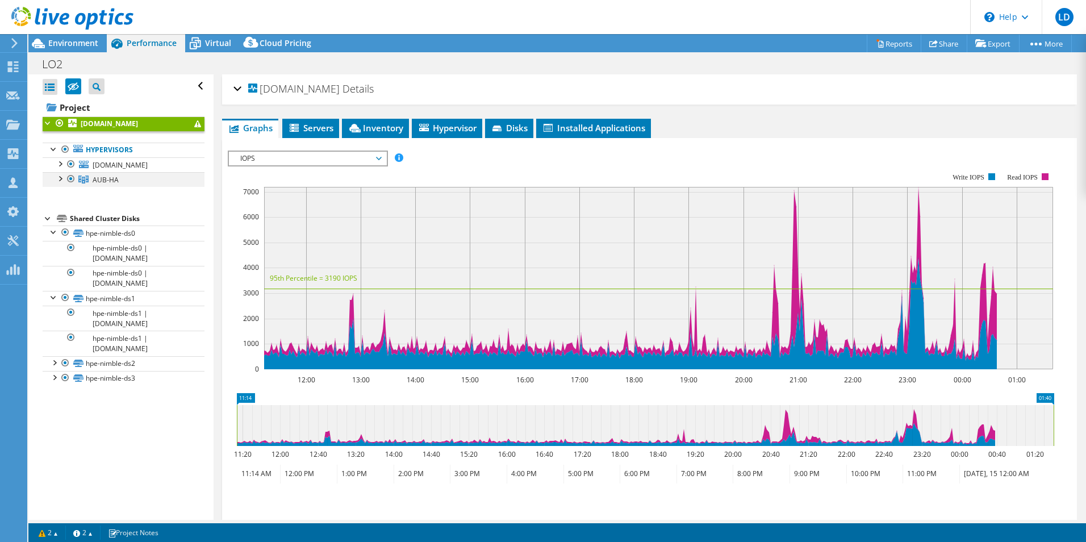
click at [61, 178] on div at bounding box center [59, 177] width 11 height 11
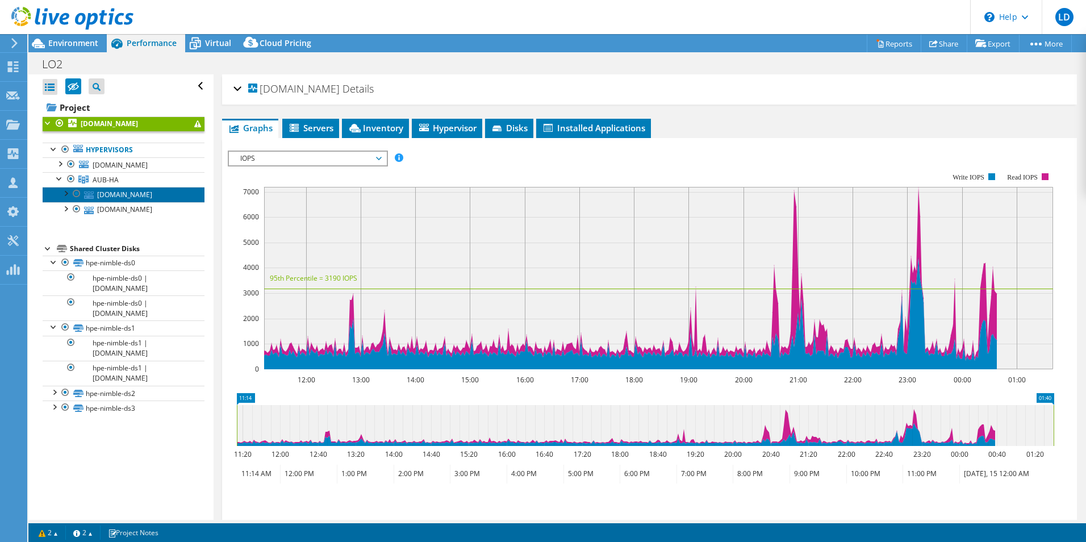
click at [110, 196] on link "aubesx0.aub.org" at bounding box center [124, 194] width 162 height 15
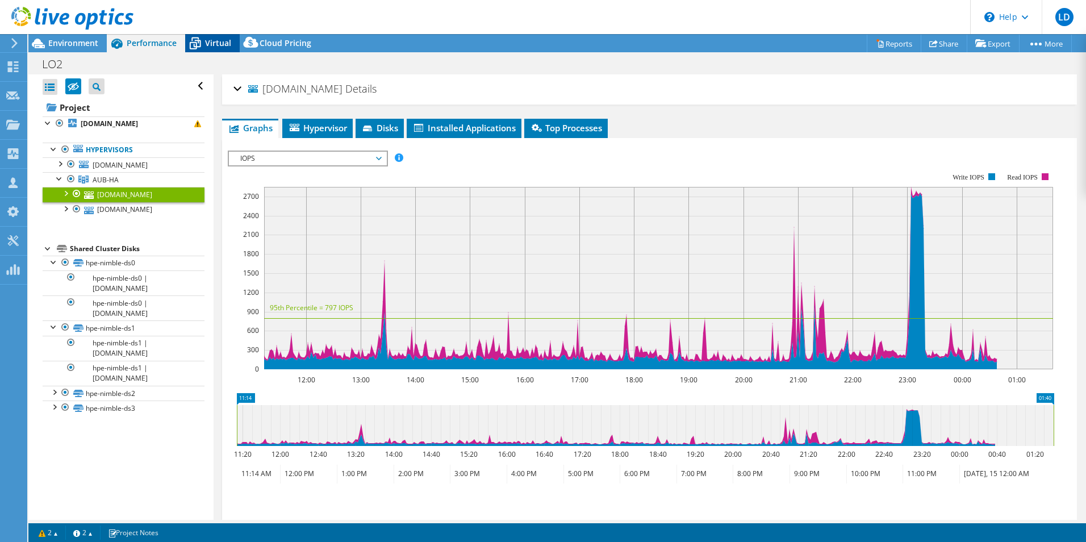
click at [216, 44] on span "Virtual" at bounding box center [218, 42] width 26 height 11
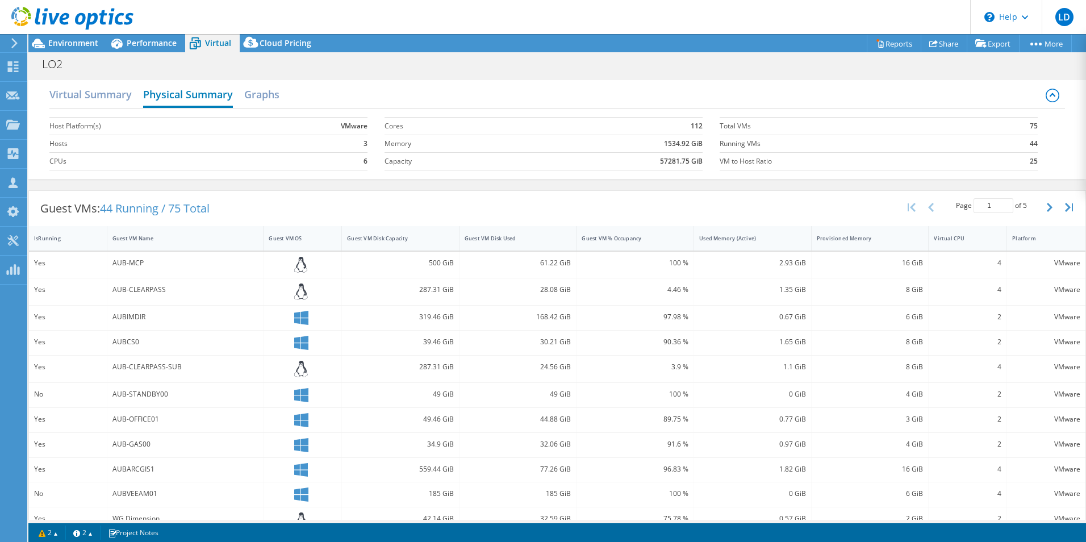
click at [189, 98] on h2 "Physical Summary" at bounding box center [188, 95] width 90 height 25
click at [110, 96] on h2 "Virtual Summary" at bounding box center [90, 95] width 82 height 25
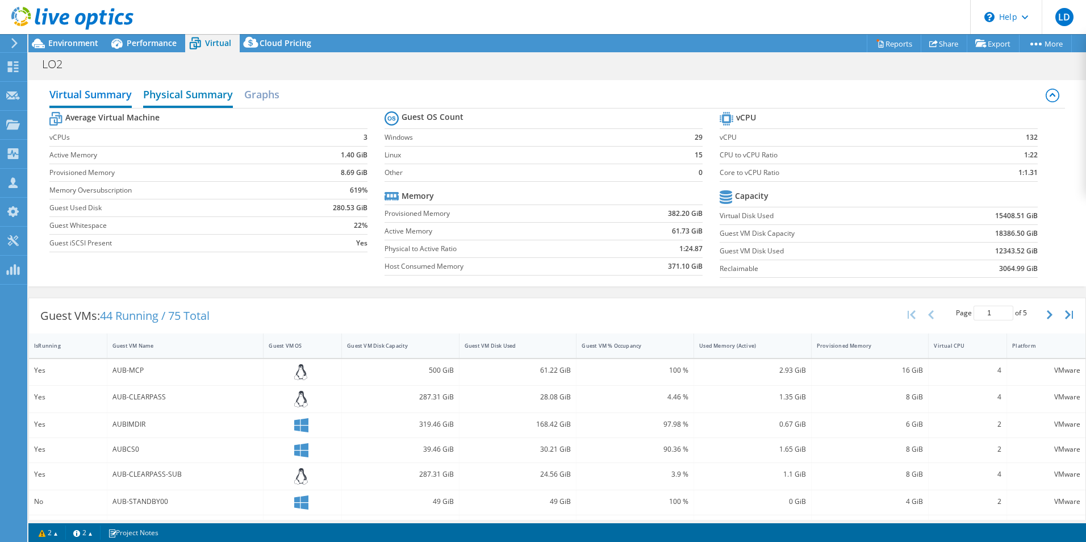
click at [167, 97] on h2 "Physical Summary" at bounding box center [188, 95] width 90 height 25
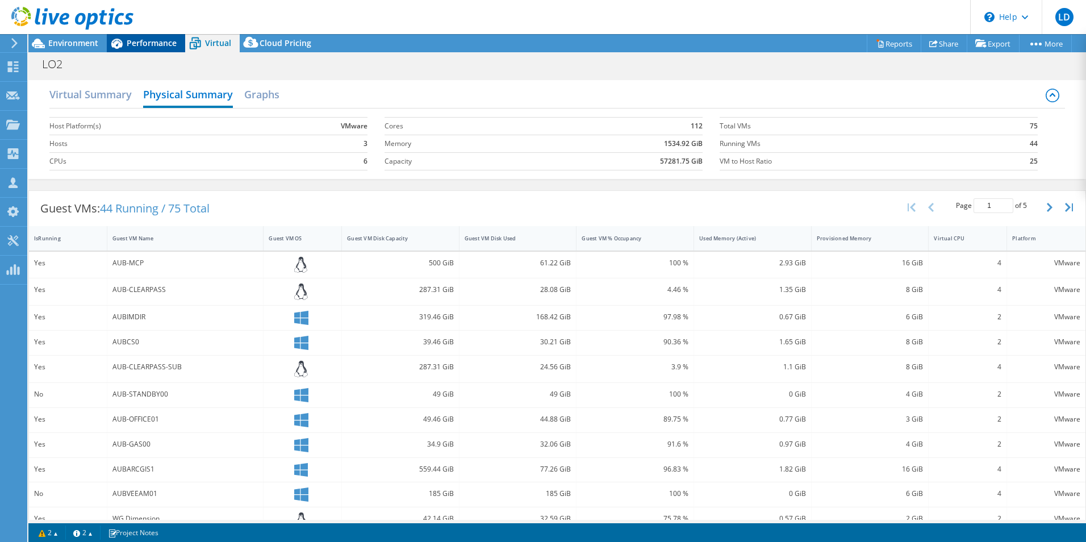
click at [143, 44] on span "Performance" at bounding box center [152, 42] width 50 height 11
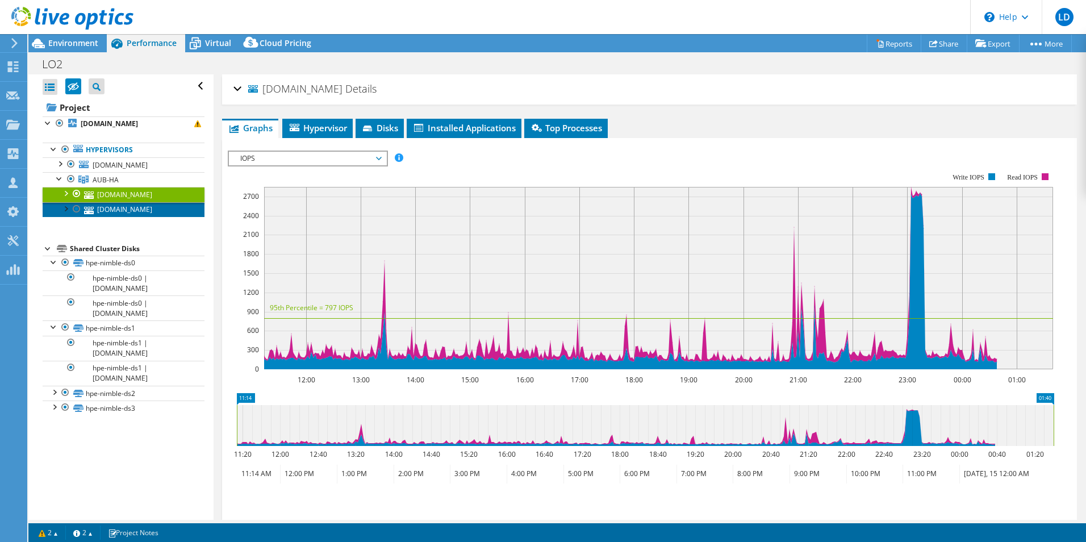
click at [111, 212] on link "aubesx1.aub.org" at bounding box center [124, 209] width 162 height 15
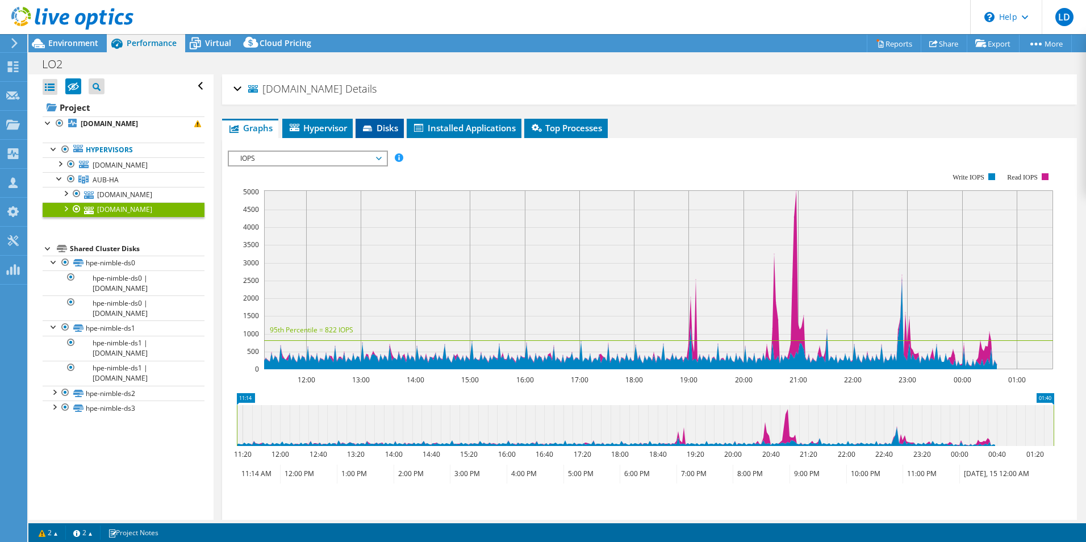
click at [379, 127] on span "Disks" at bounding box center [379, 127] width 37 height 11
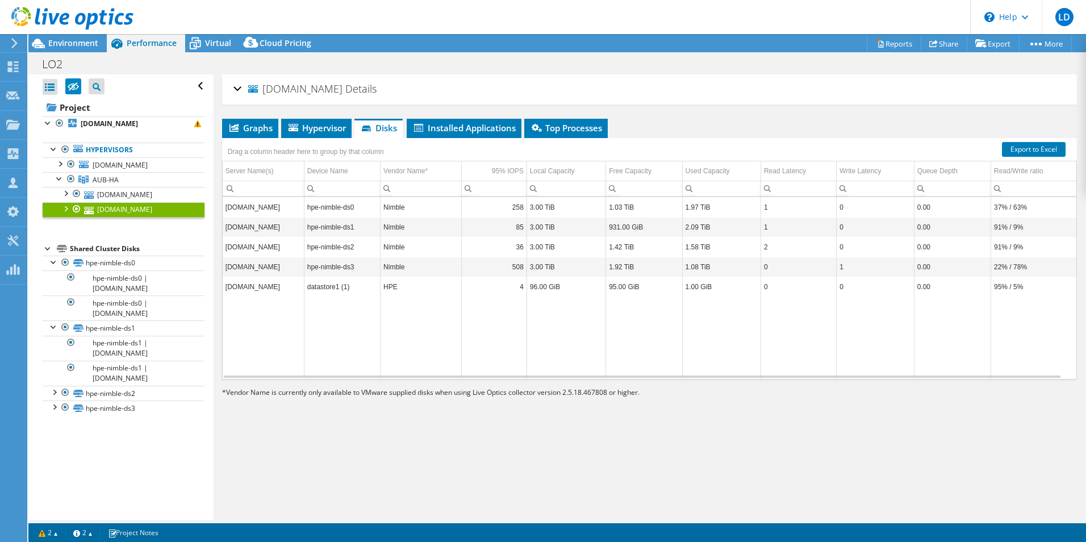
click at [254, 266] on td "aubesx1.aub.org" at bounding box center [263, 267] width 81 height 20
click at [317, 127] on span "Hypervisor" at bounding box center [316, 127] width 59 height 11
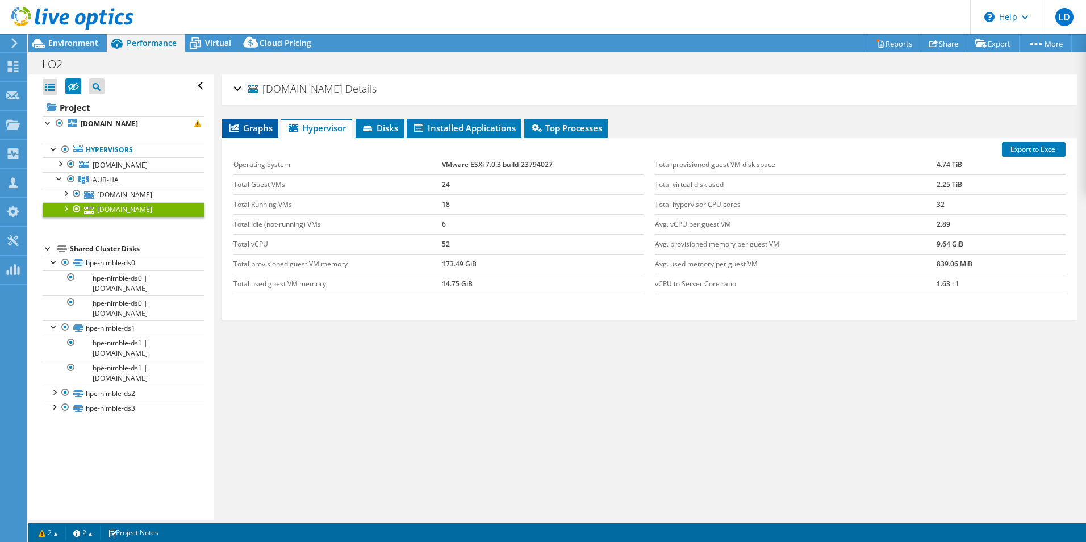
click at [241, 129] on span "Graphs" at bounding box center [250, 127] width 45 height 11
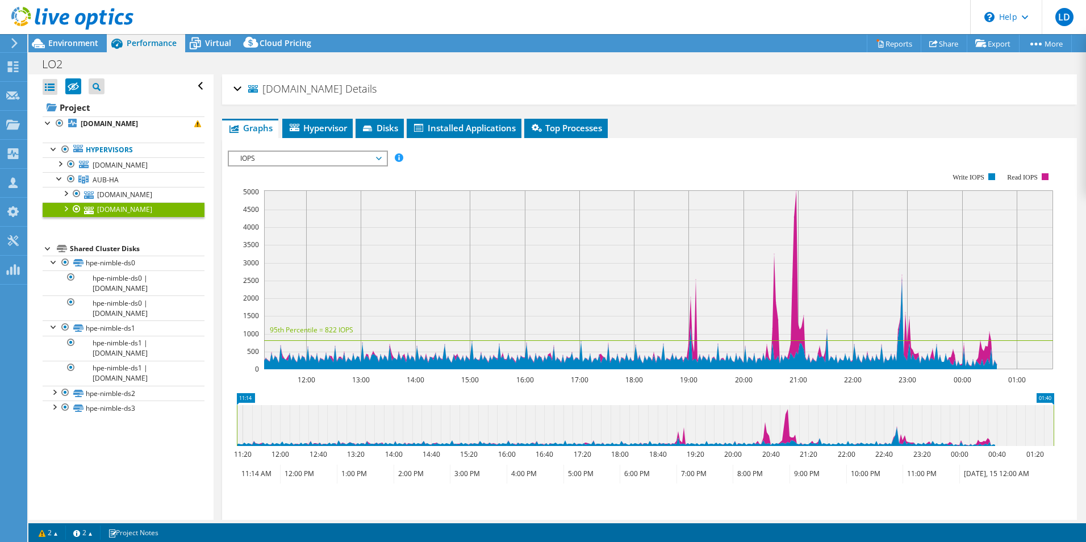
click at [238, 87] on div "aubesx1.aub.org Details" at bounding box center [649, 89] width 832 height 24
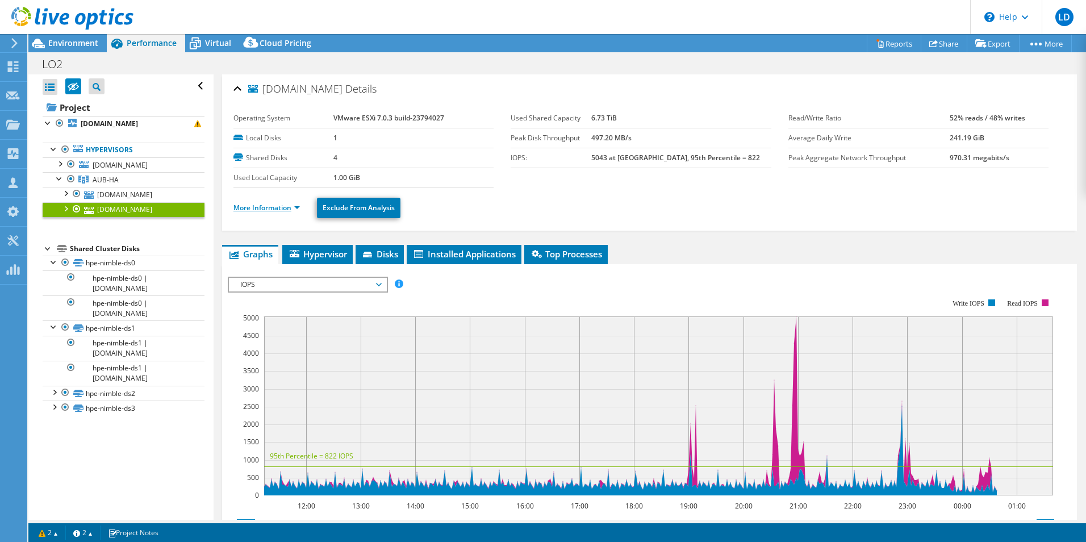
click at [292, 208] on link "More Information" at bounding box center [266, 208] width 66 height 10
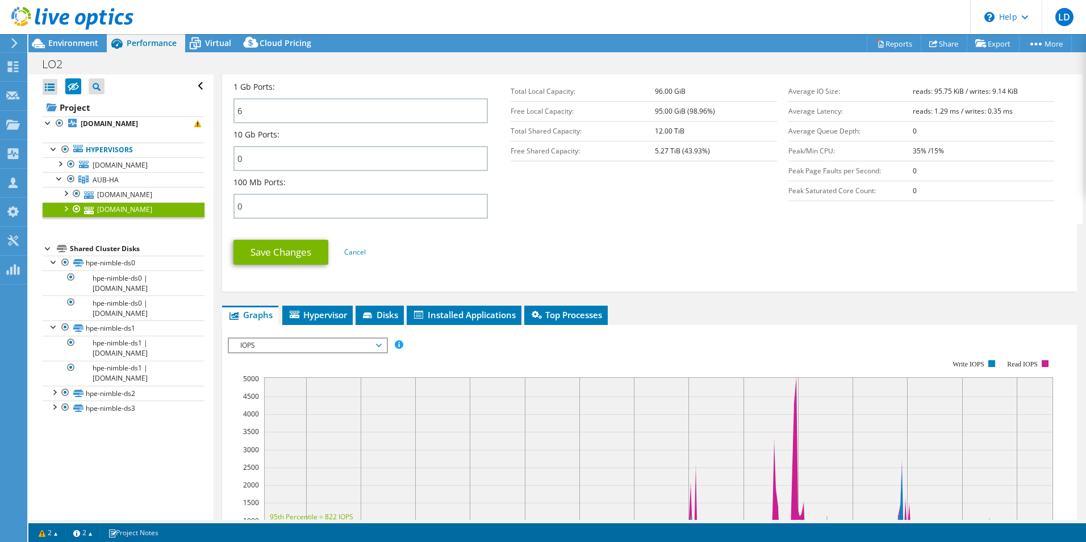
scroll to position [738, 0]
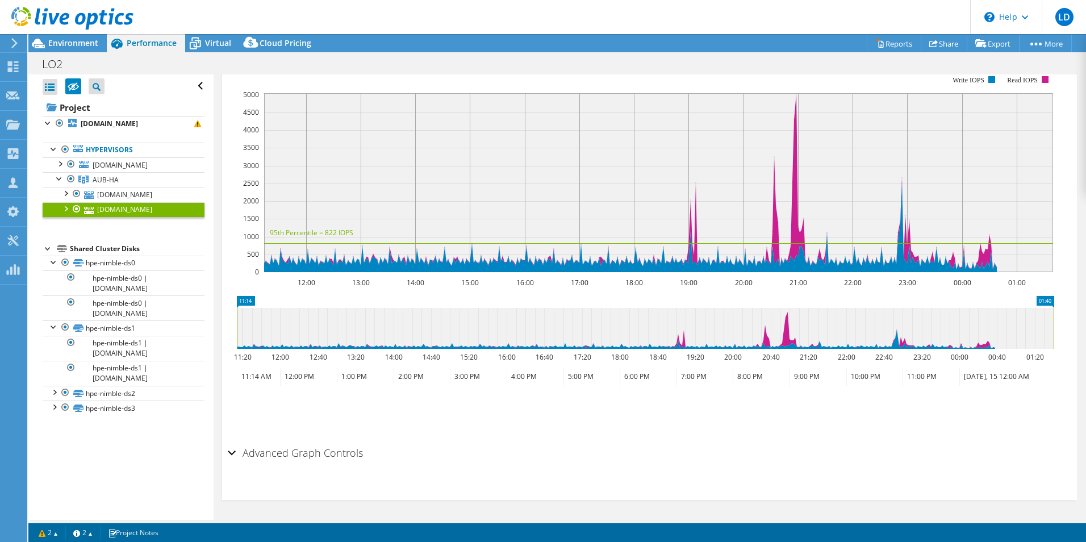
click at [231, 452] on div "Advanced Graph Controls" at bounding box center [649, 453] width 843 height 24
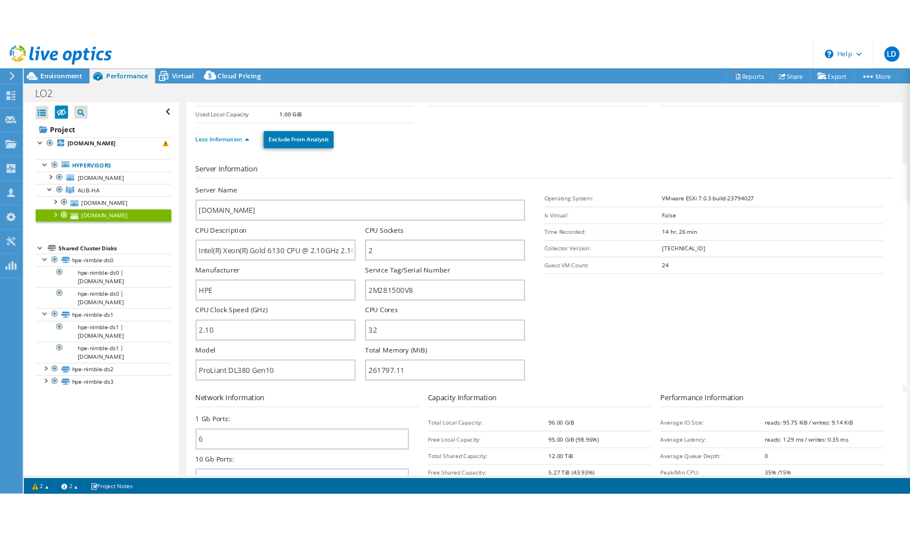
scroll to position [0, 0]
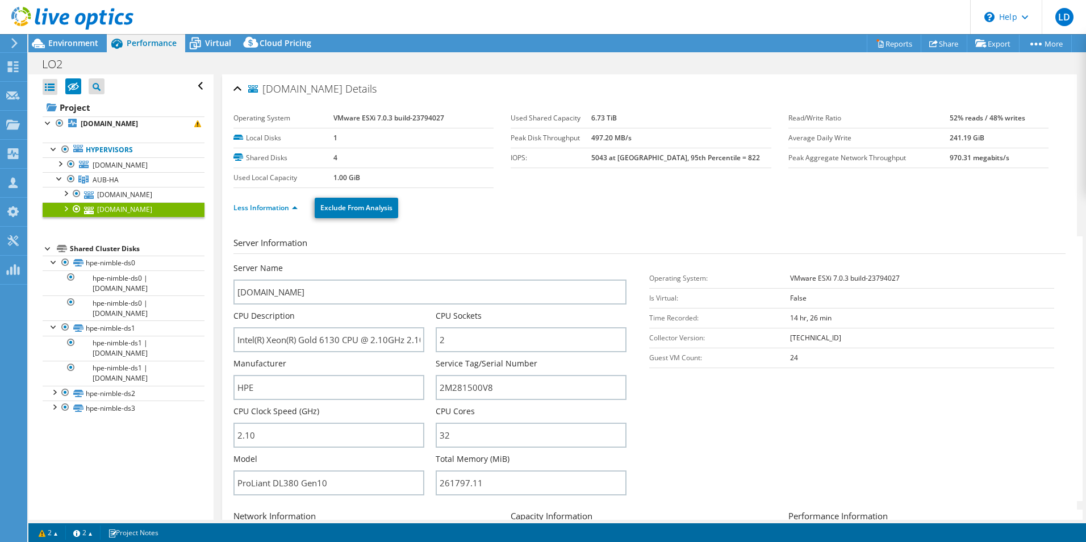
click at [237, 89] on div "aubesx1.aub.org Details" at bounding box center [649, 89] width 832 height 24
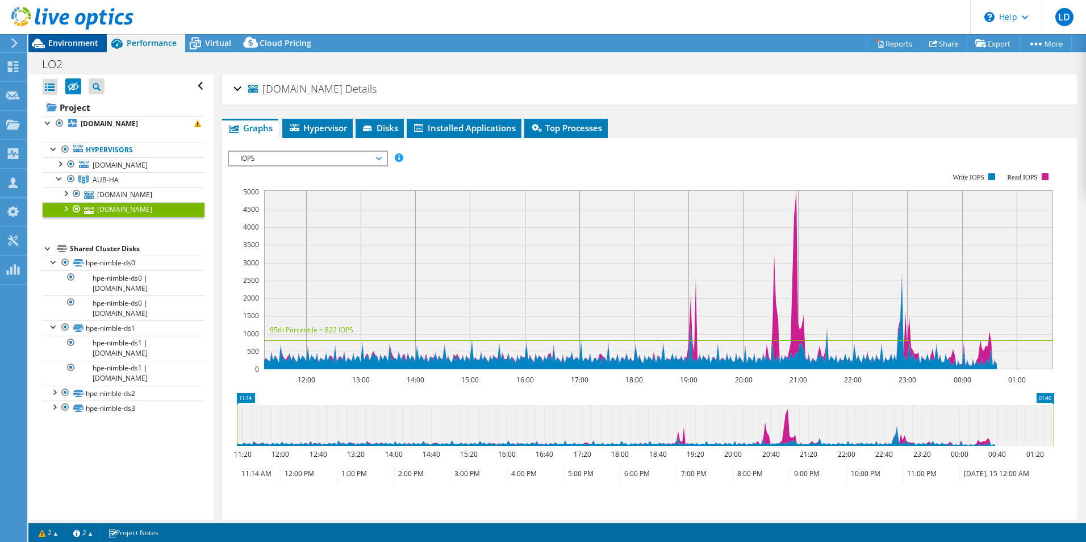
click at [83, 38] on span "Environment" at bounding box center [73, 42] width 50 height 11
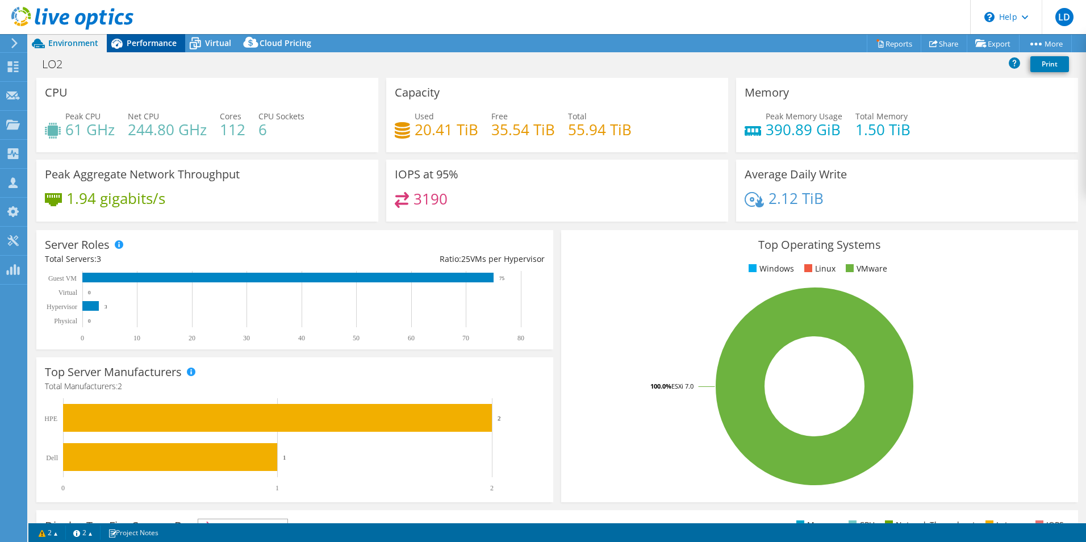
click at [145, 38] on span "Performance" at bounding box center [152, 42] width 50 height 11
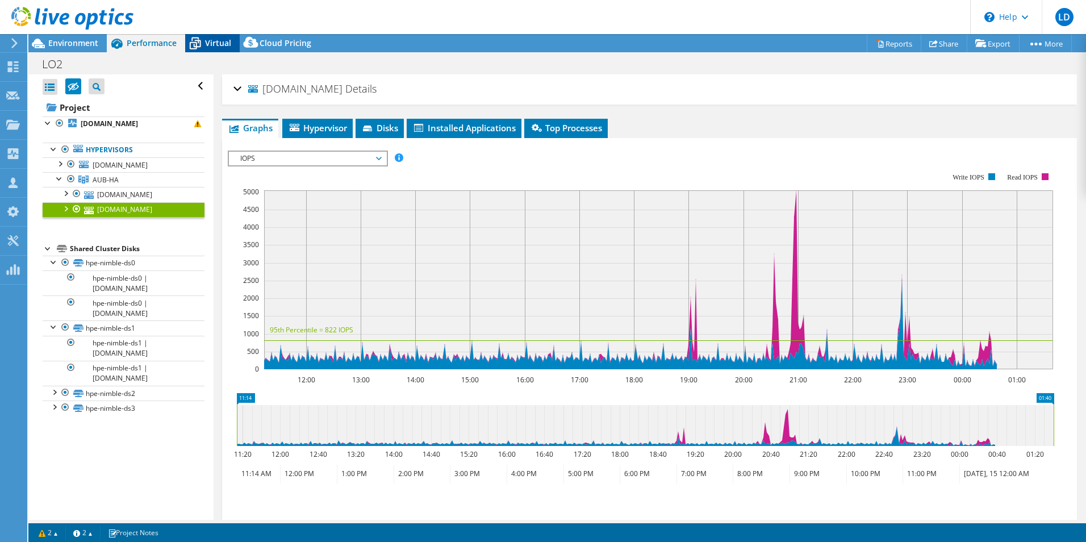
click at [218, 43] on span "Virtual" at bounding box center [218, 42] width 26 height 11
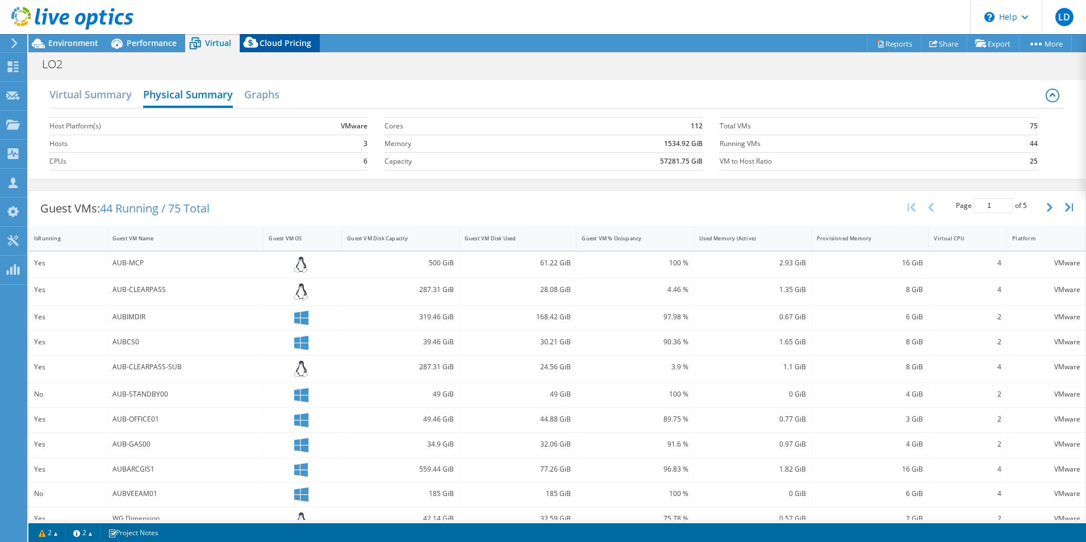
click at [267, 43] on span "Cloud Pricing" at bounding box center [286, 42] width 52 height 11
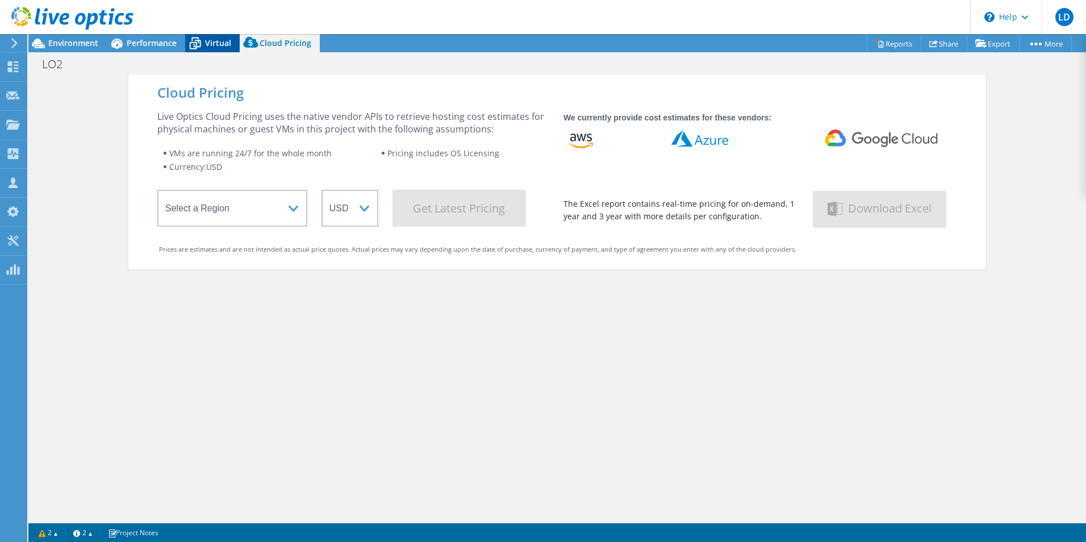
click at [204, 40] on icon at bounding box center [195, 44] width 20 height 20
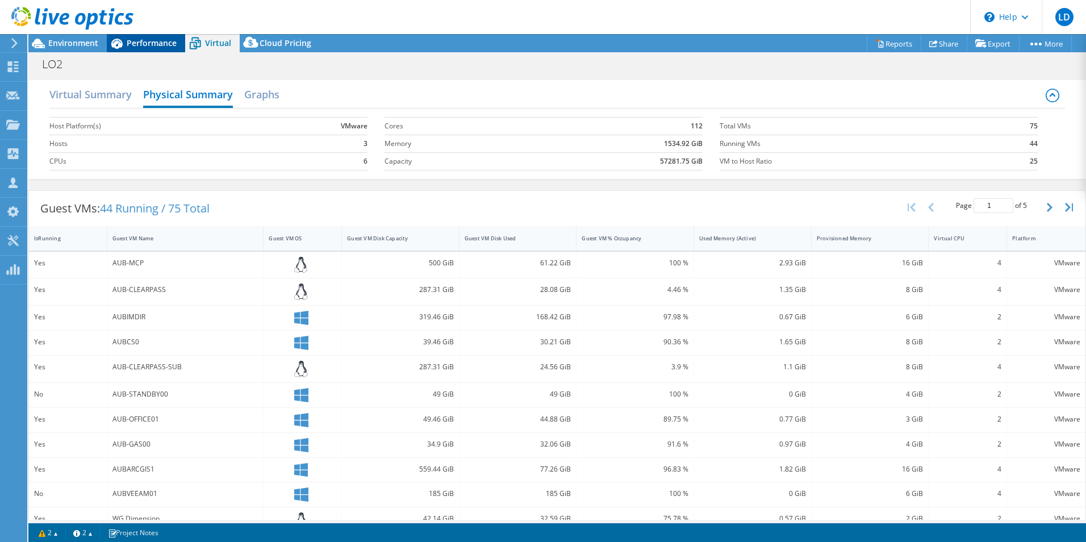
click at [160, 40] on span "Performance" at bounding box center [152, 42] width 50 height 11
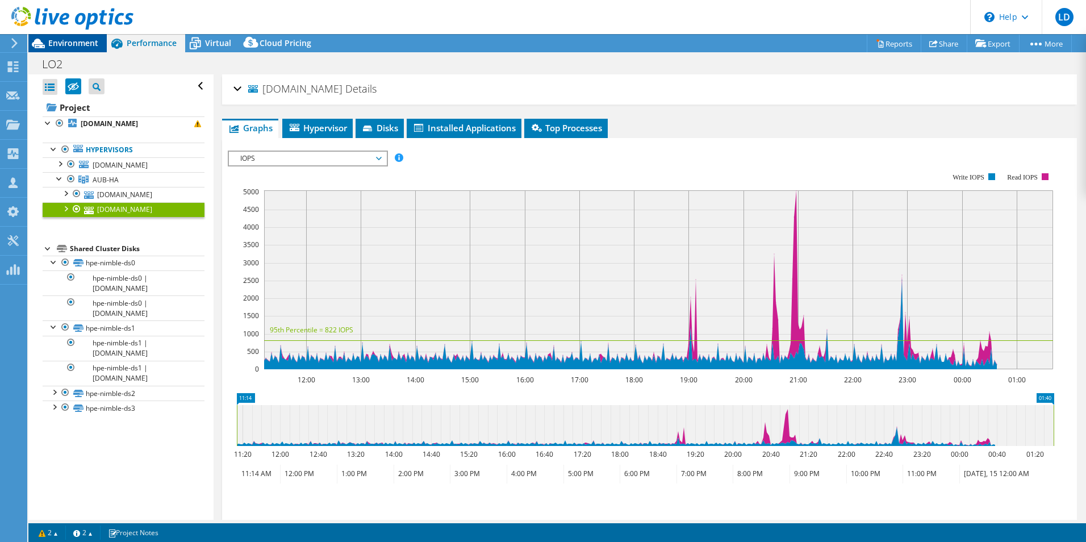
click at [81, 41] on span "Environment" at bounding box center [73, 42] width 50 height 11
